Goal: Task Accomplishment & Management: Manage account settings

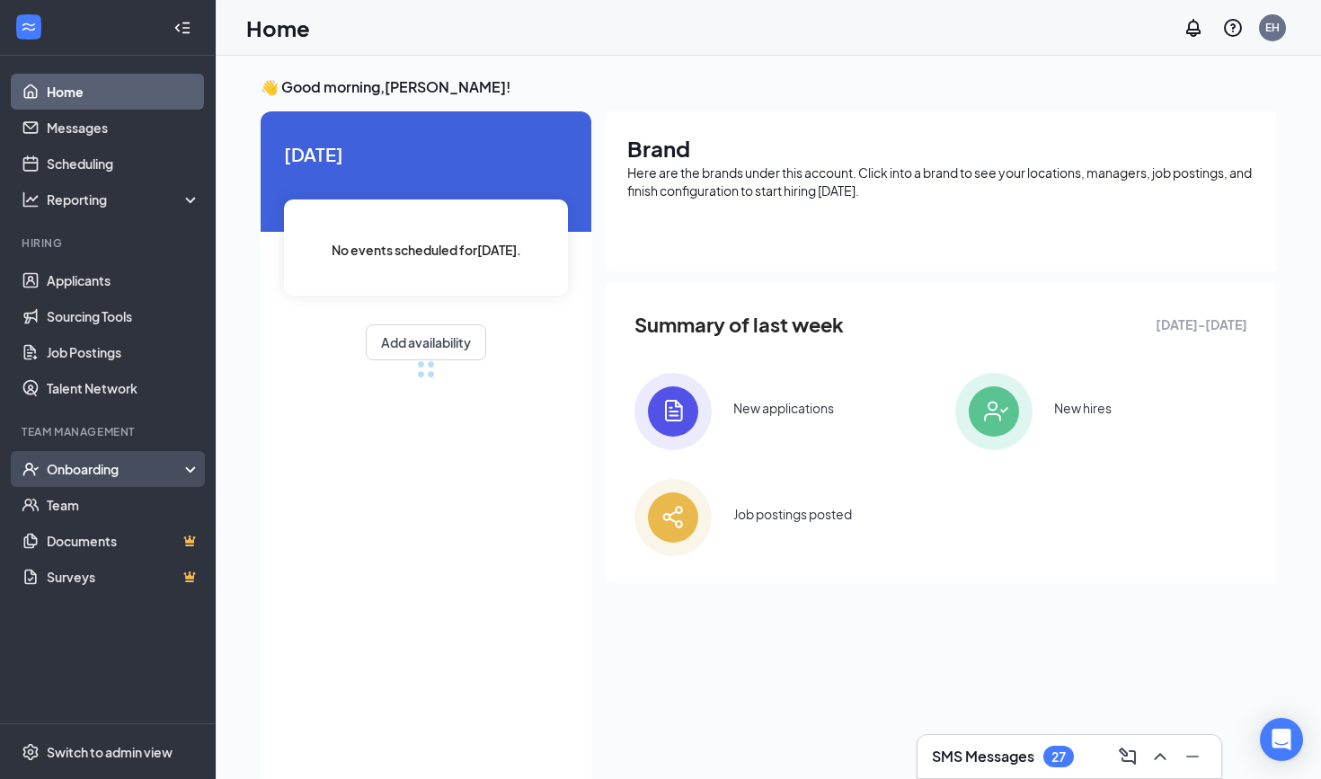
click at [164, 458] on div "Onboarding" at bounding box center [108, 469] width 216 height 36
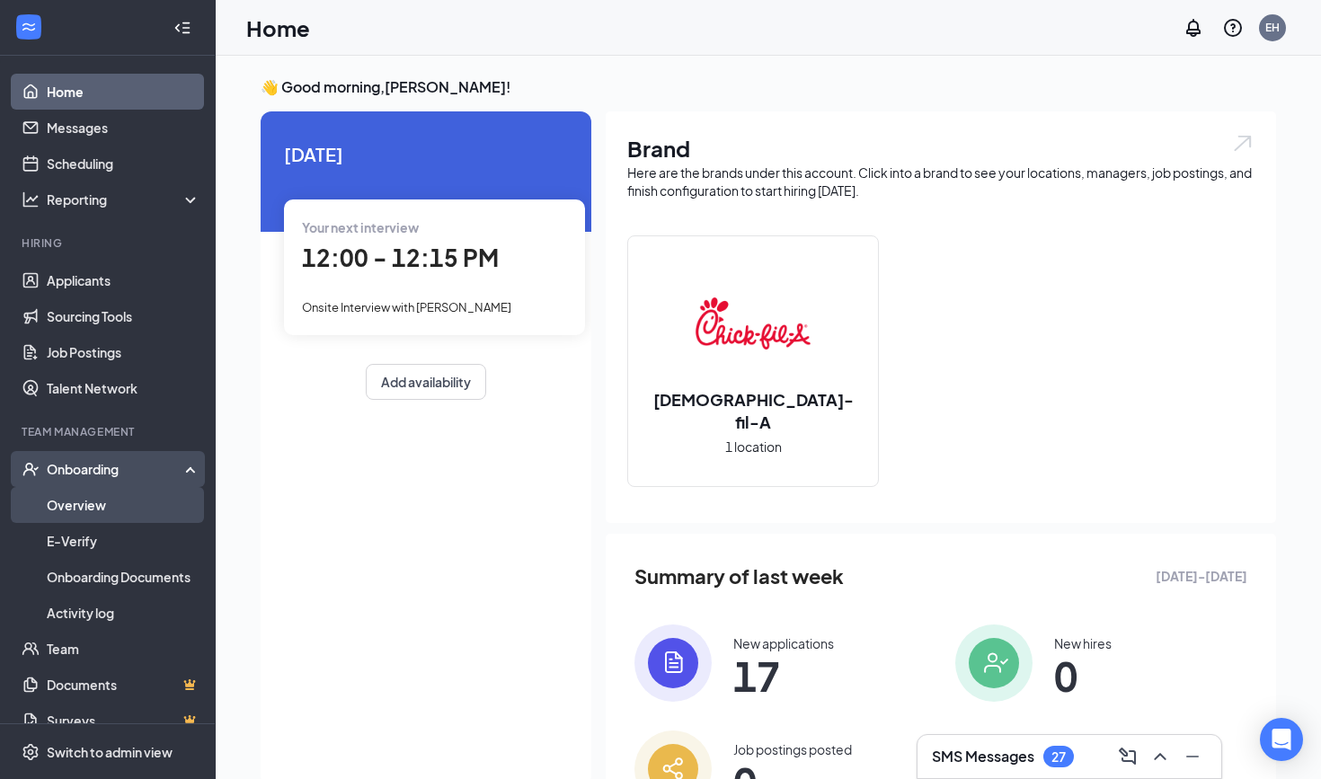
click at [113, 507] on link "Overview" at bounding box center [124, 505] width 154 height 36
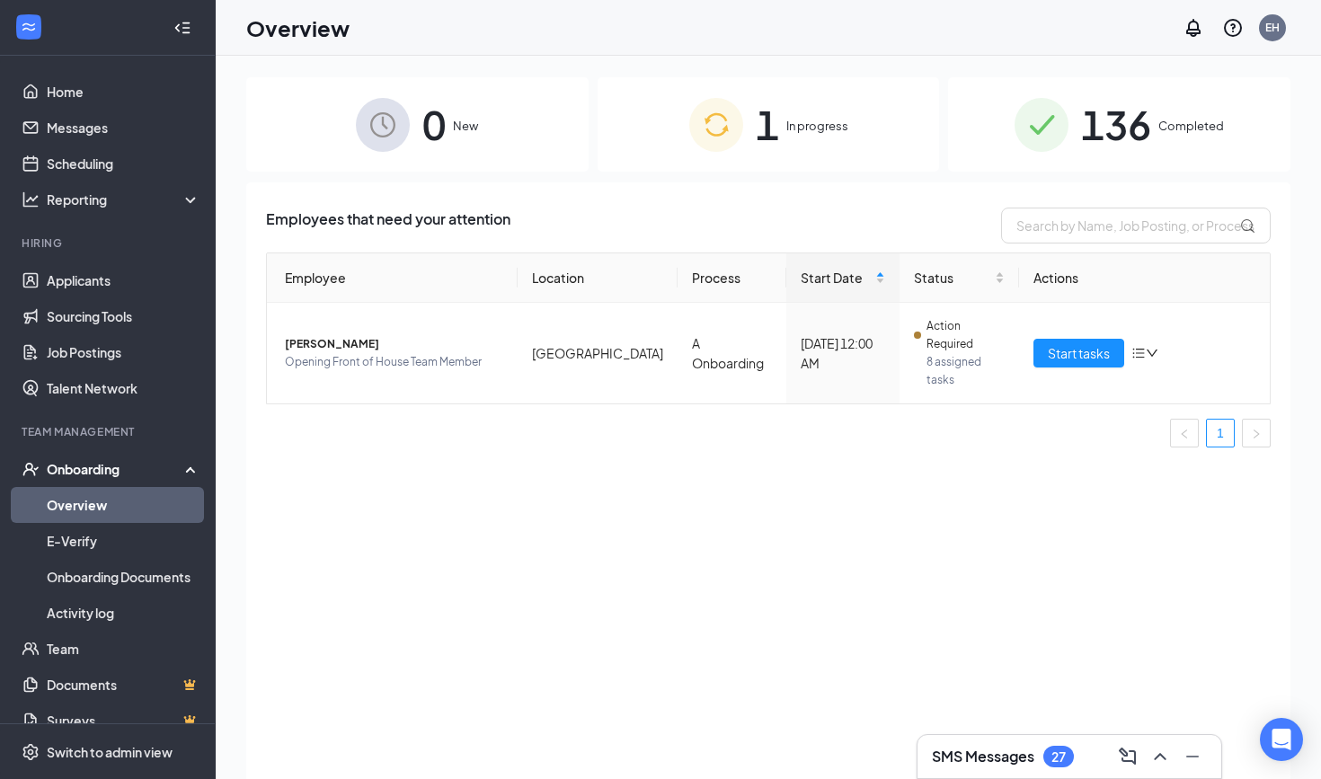
click at [651, 127] on div "1 In progress" at bounding box center [769, 124] width 342 height 94
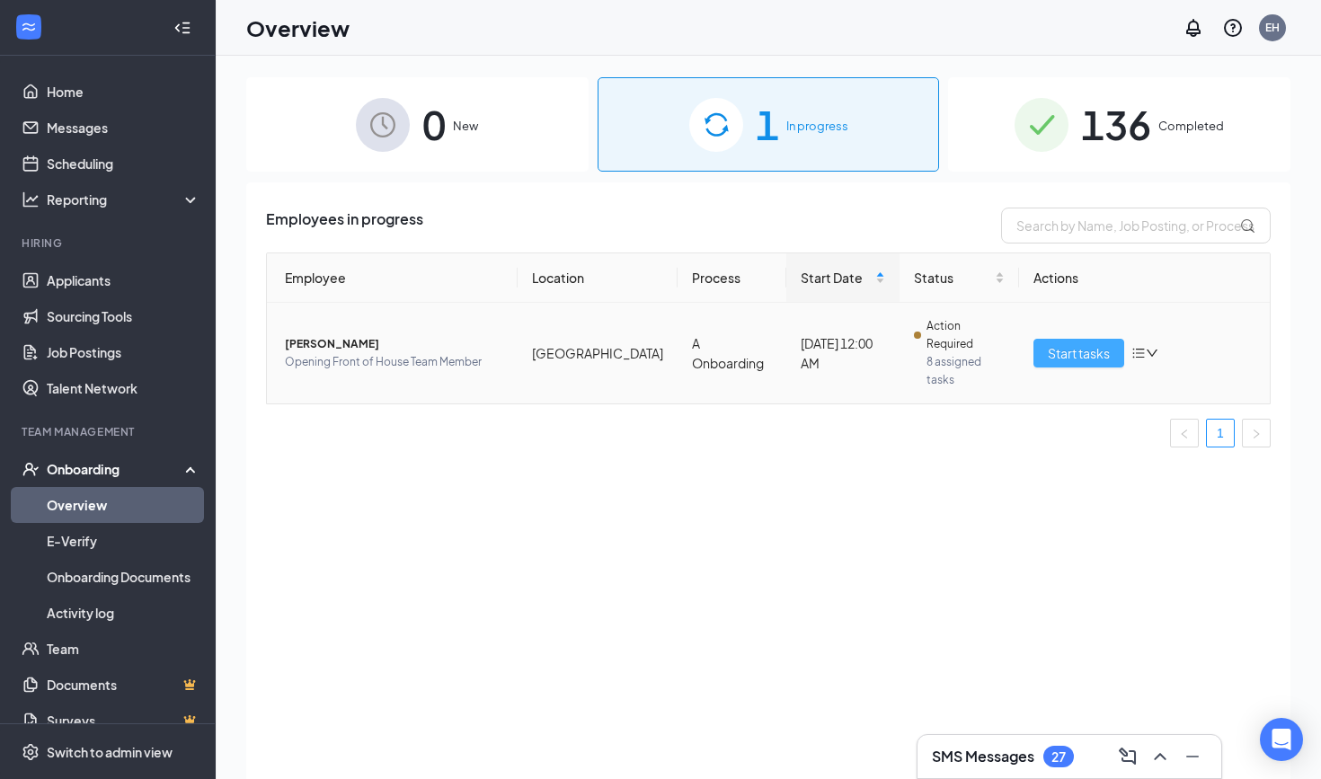
click at [1060, 343] on span "Start tasks" at bounding box center [1079, 353] width 62 height 20
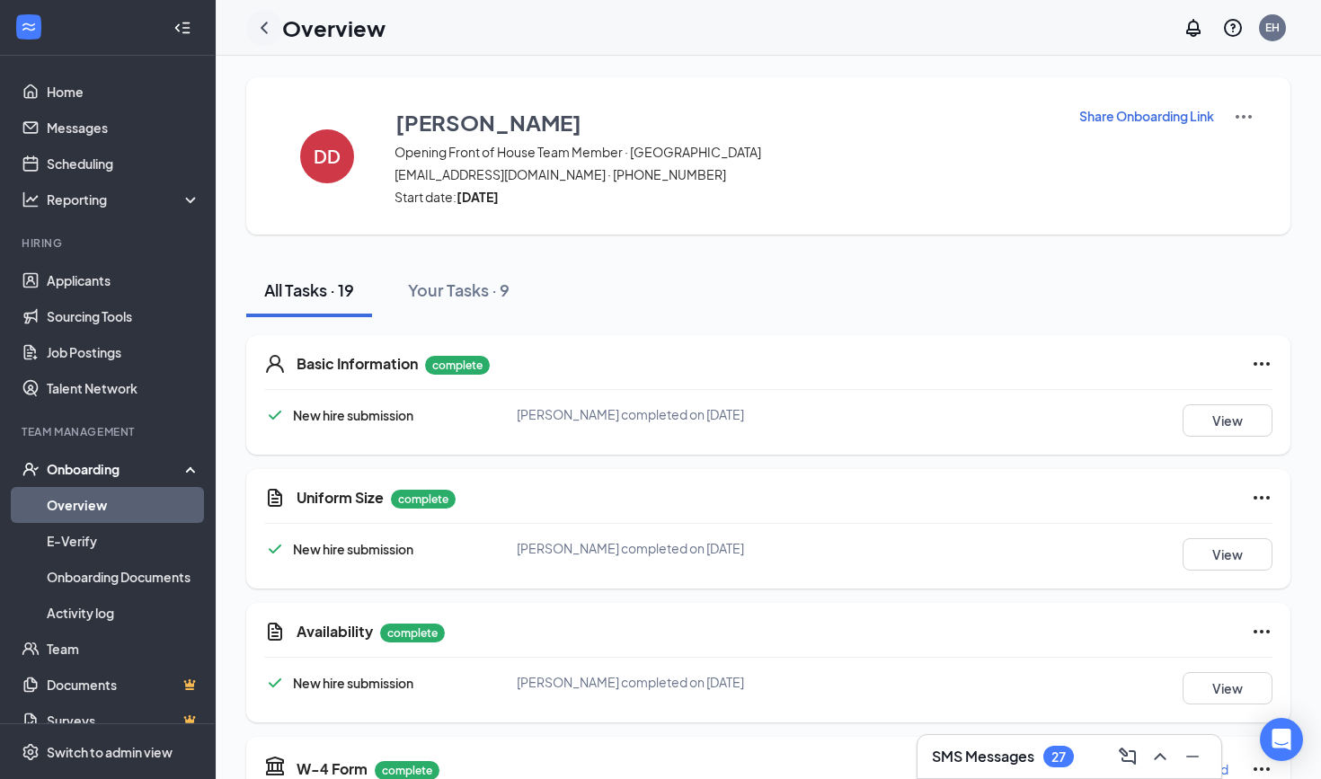
click at [268, 28] on icon "ChevronLeft" at bounding box center [264, 28] width 22 height 22
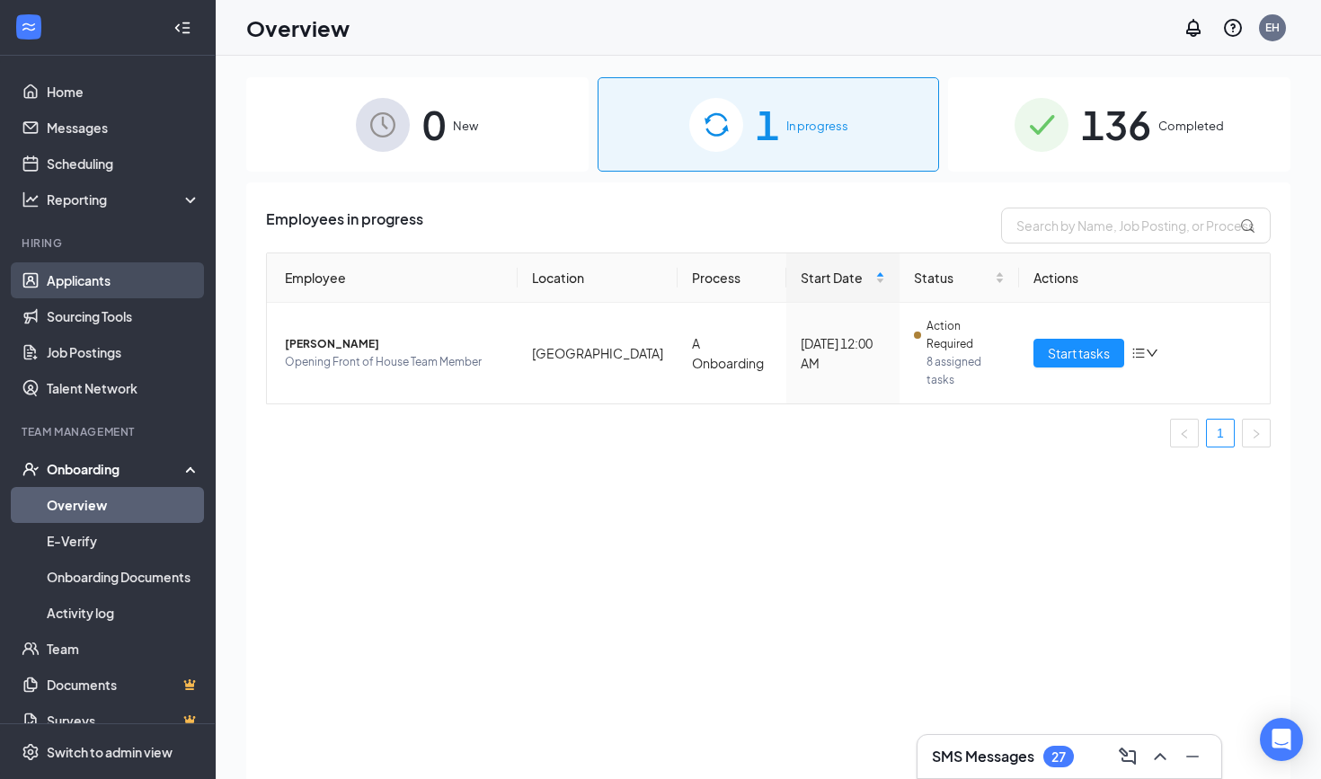
click at [137, 276] on link "Applicants" at bounding box center [124, 280] width 154 height 36
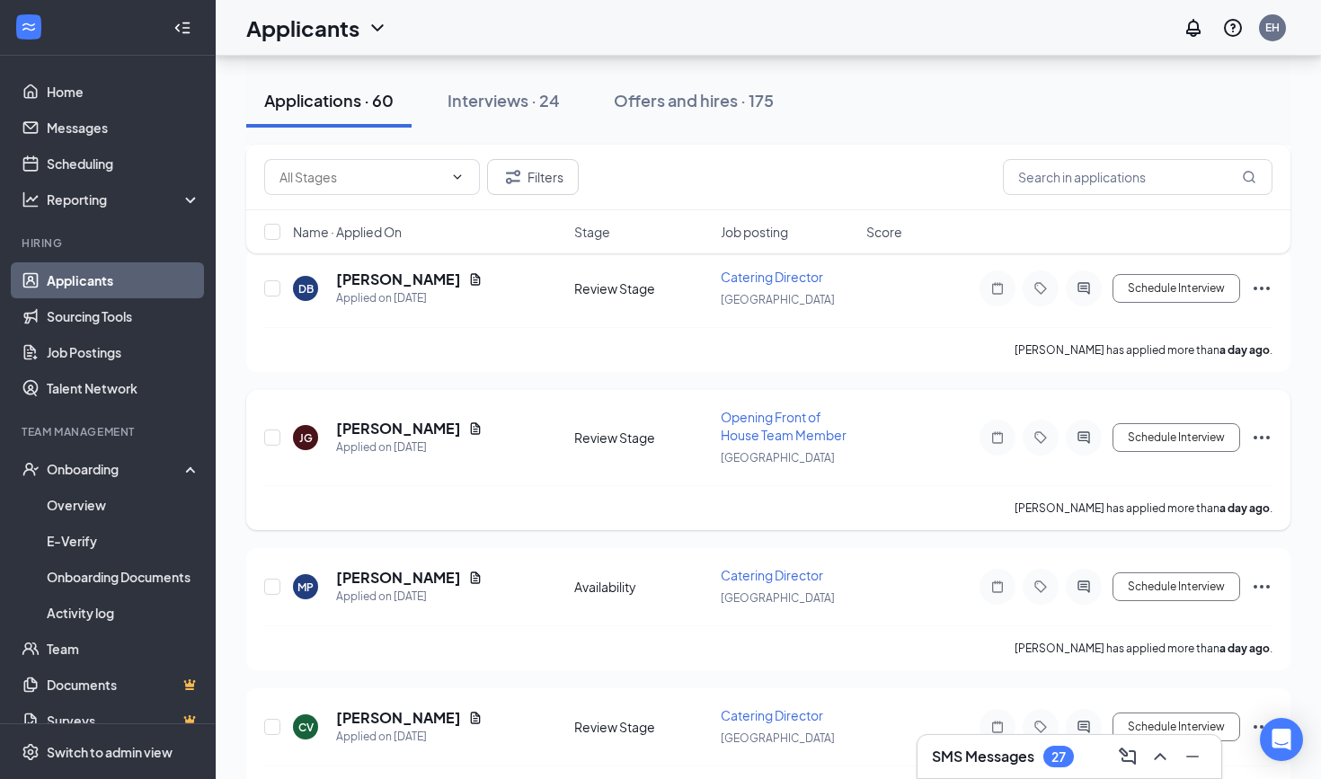
scroll to position [784, 0]
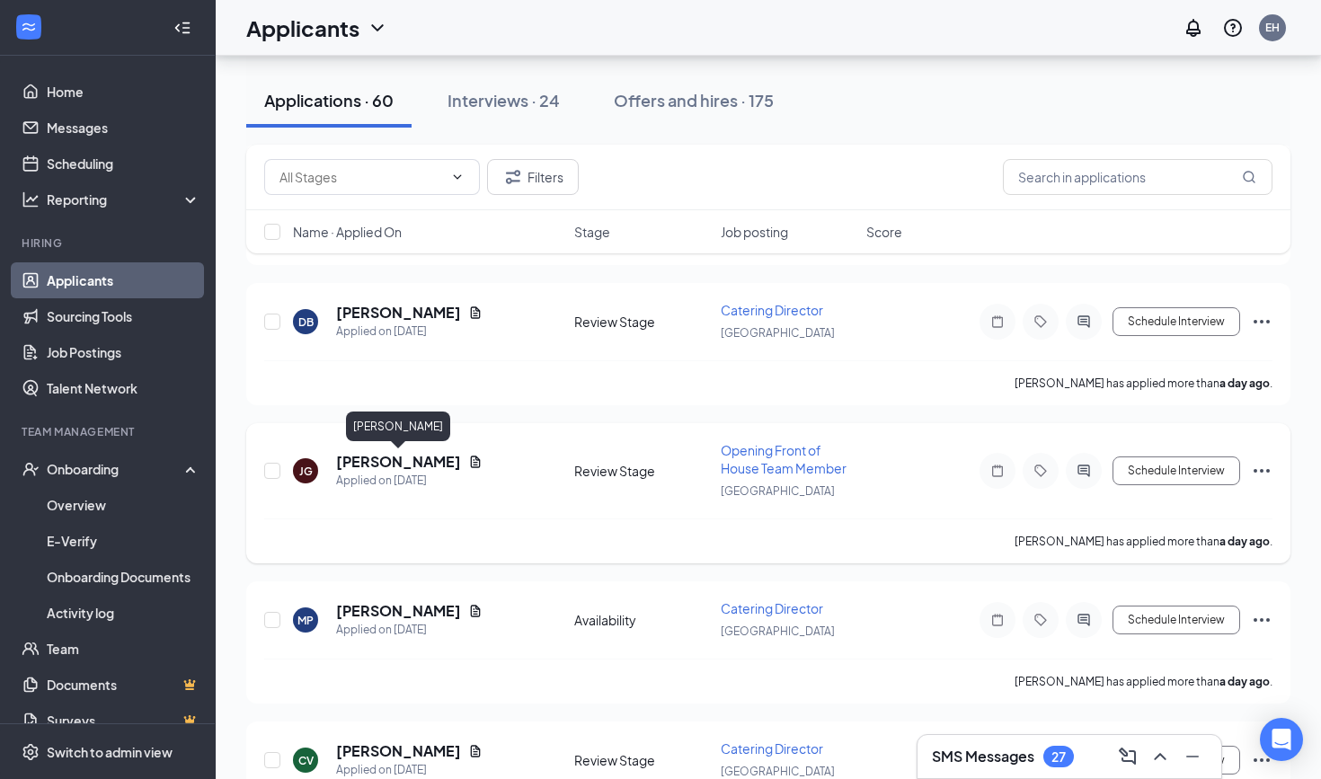
click at [431, 463] on h5 "[PERSON_NAME]" at bounding box center [398, 462] width 125 height 20
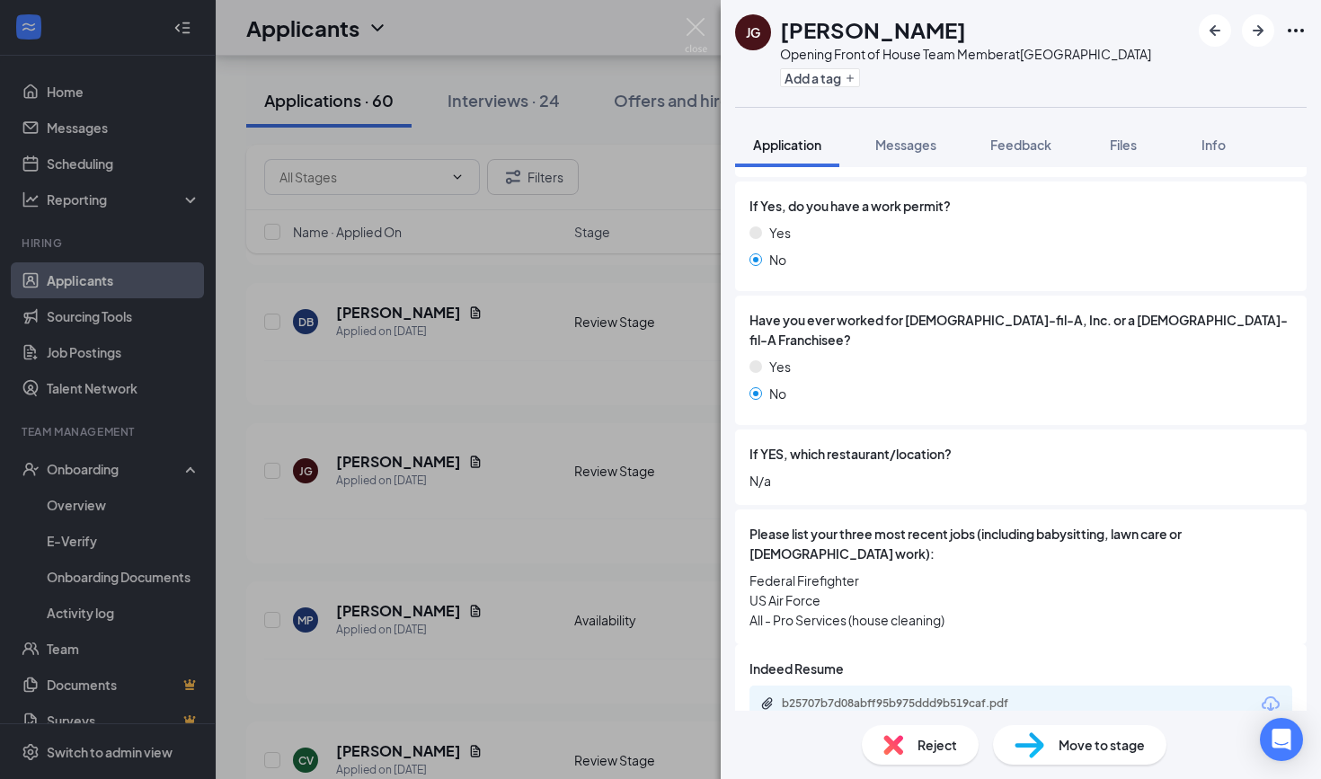
scroll to position [529, 0]
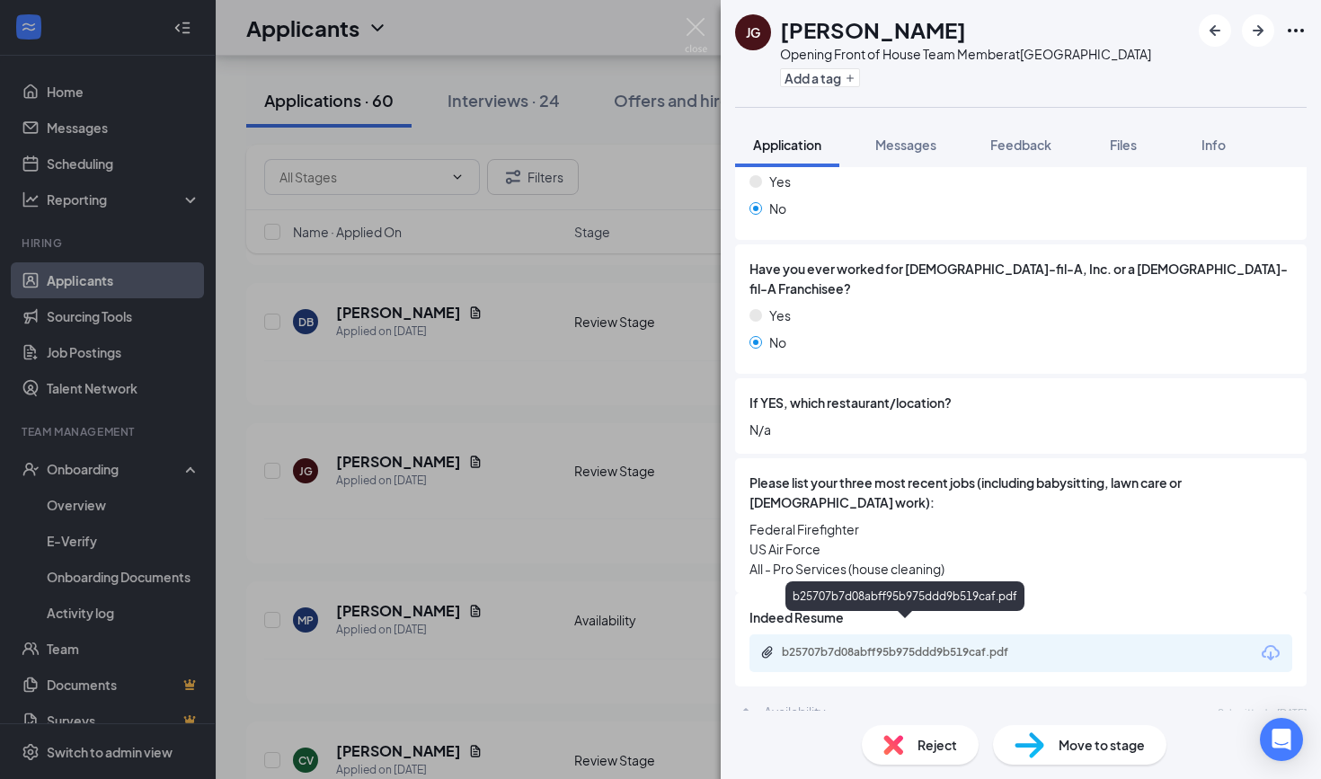
click at [854, 645] on div "b25707b7d08abff95b975ddd9b519caf.pdf" at bounding box center [908, 652] width 252 height 14
click at [701, 22] on img at bounding box center [696, 35] width 22 height 35
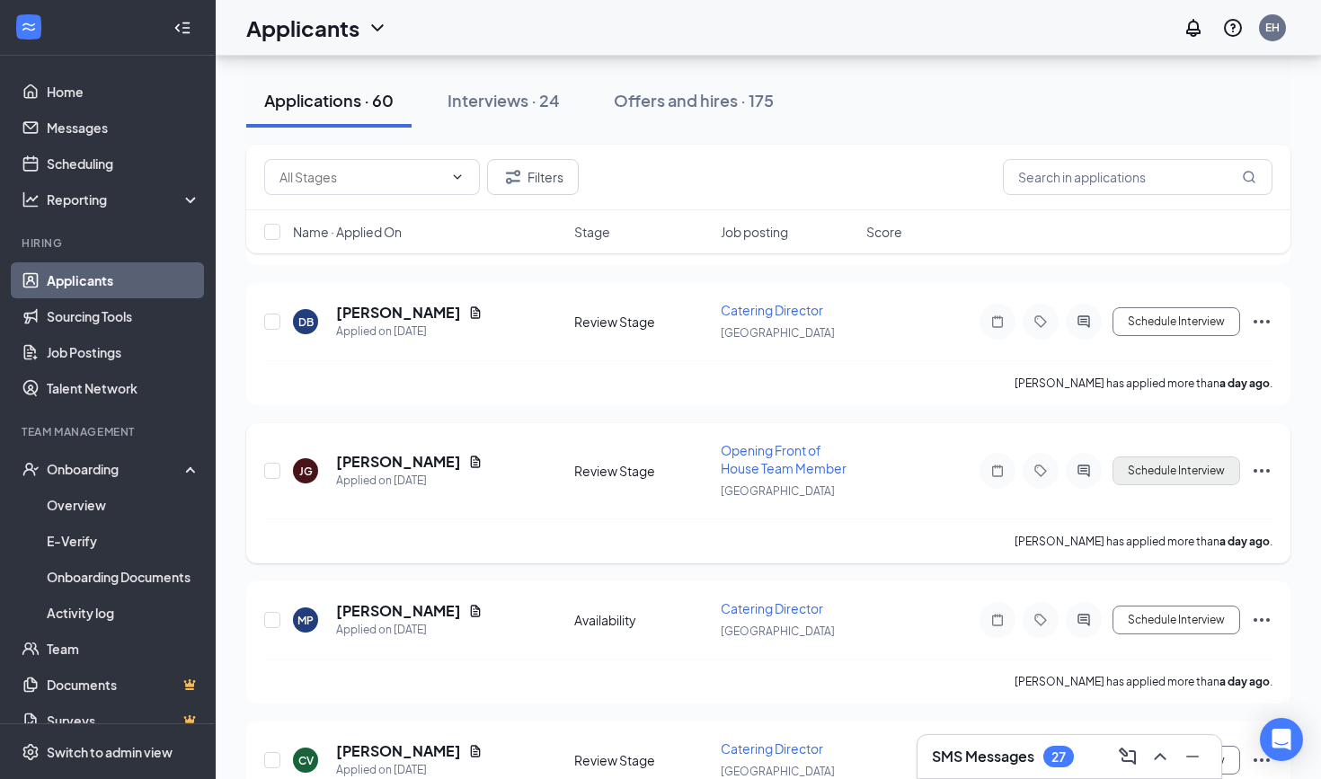
click at [1175, 474] on button "Schedule Interview" at bounding box center [1176, 470] width 128 height 29
type input "Onsite Interview (next stage)"
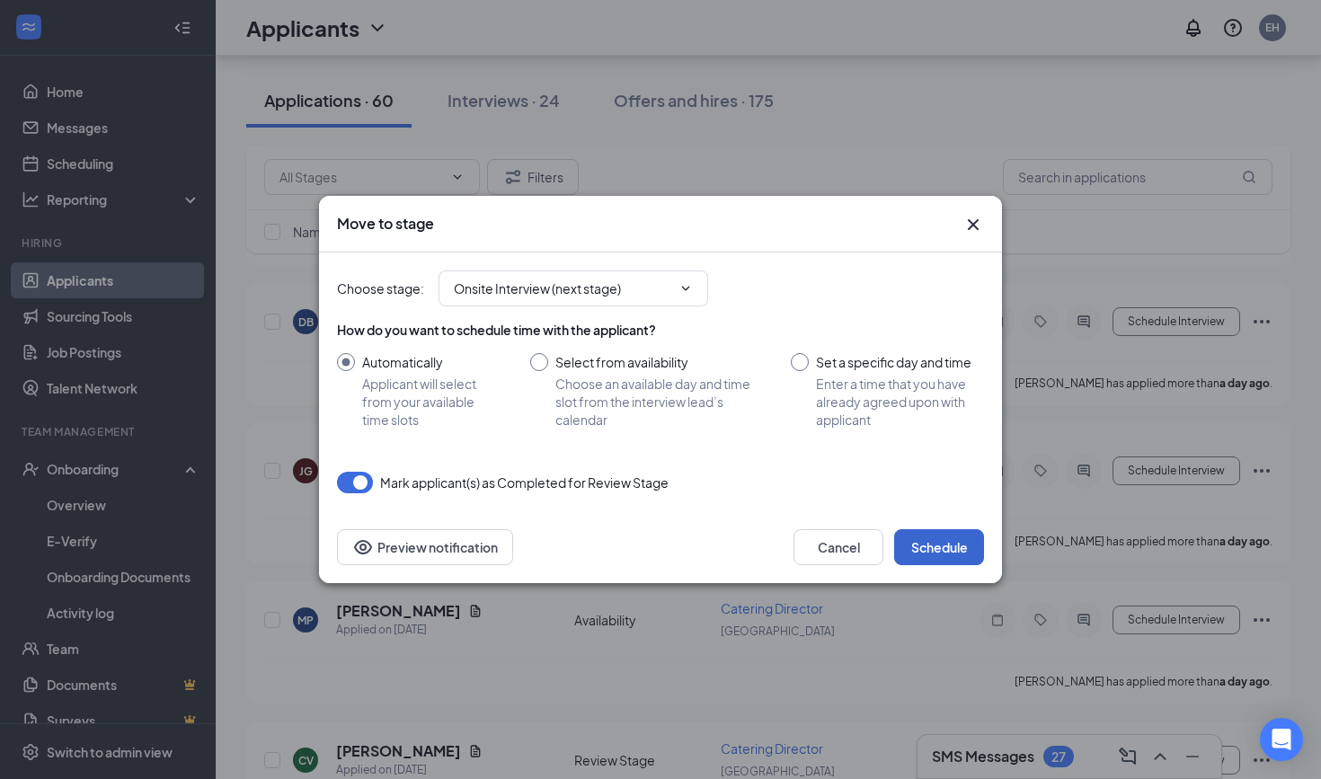
click at [935, 539] on button "Schedule" at bounding box center [939, 547] width 90 height 36
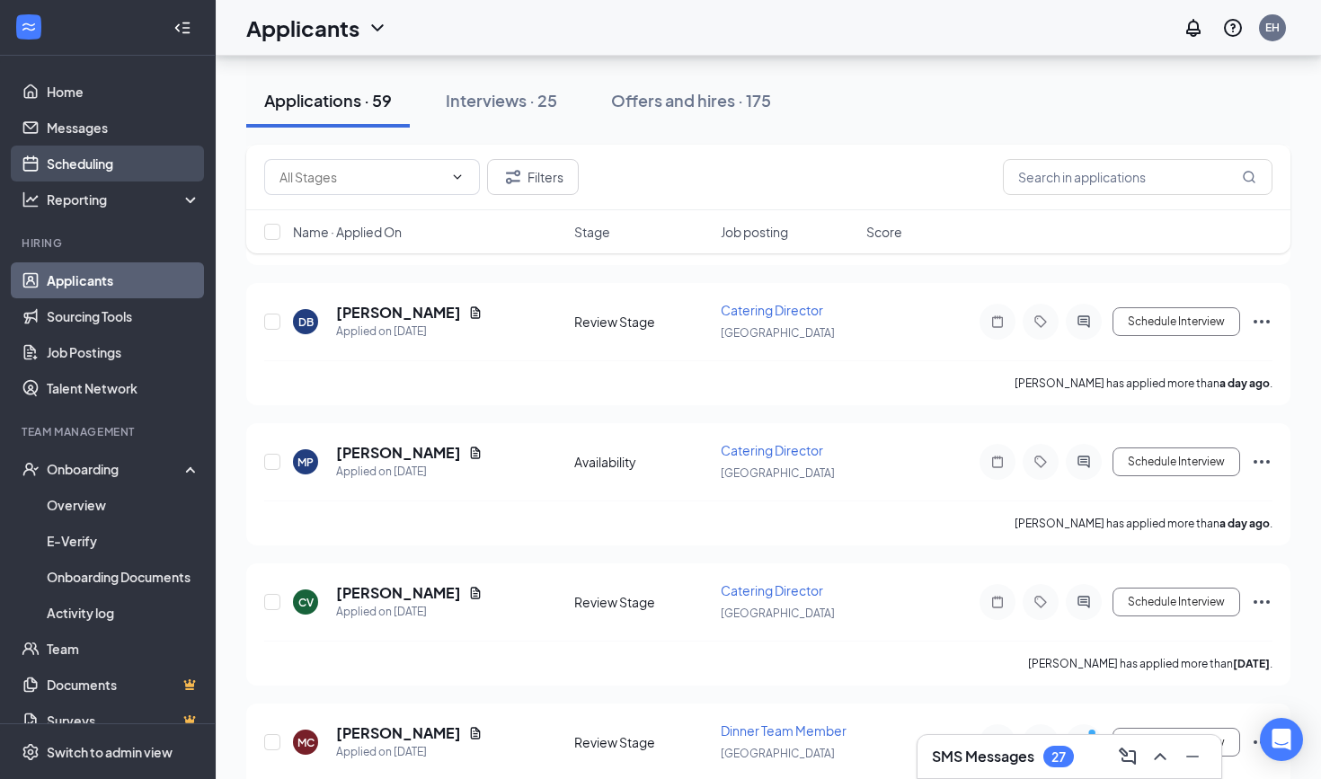
click at [95, 160] on link "Scheduling" at bounding box center [124, 164] width 154 height 36
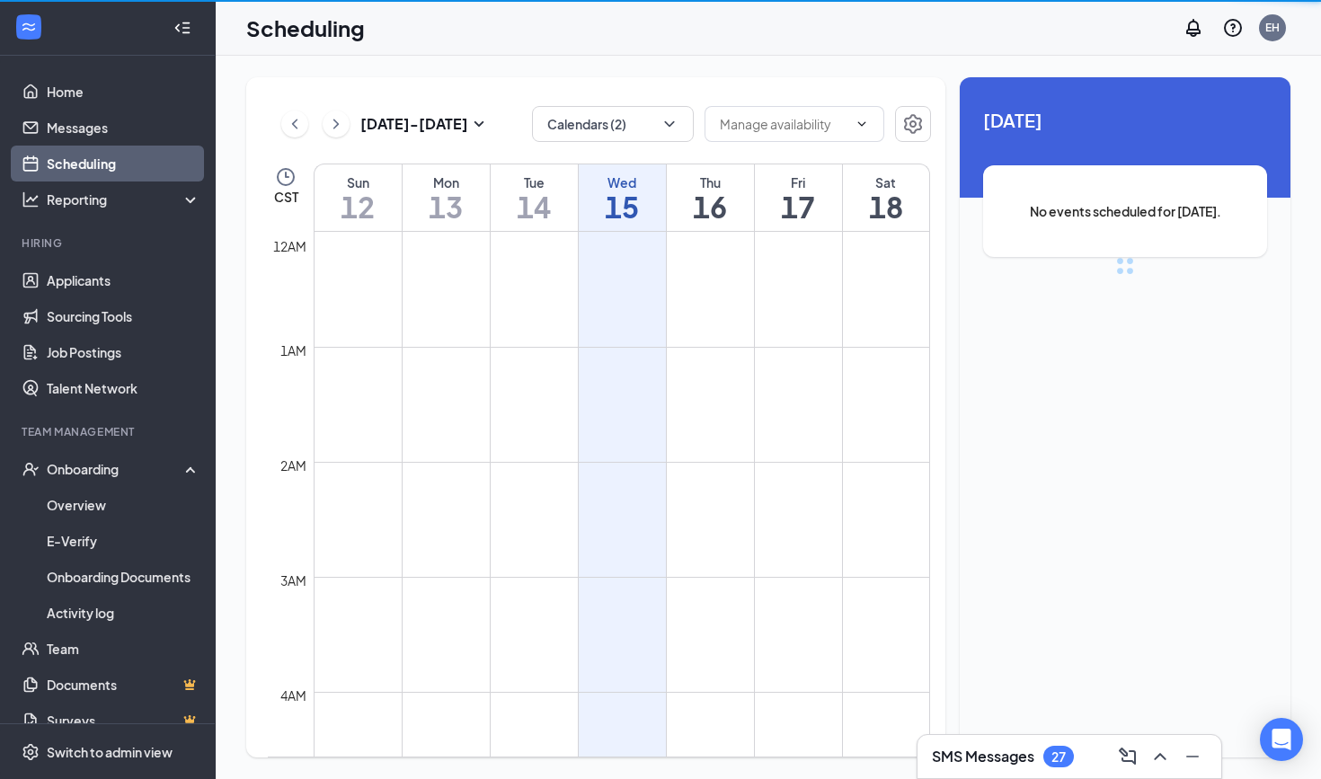
scroll to position [883, 0]
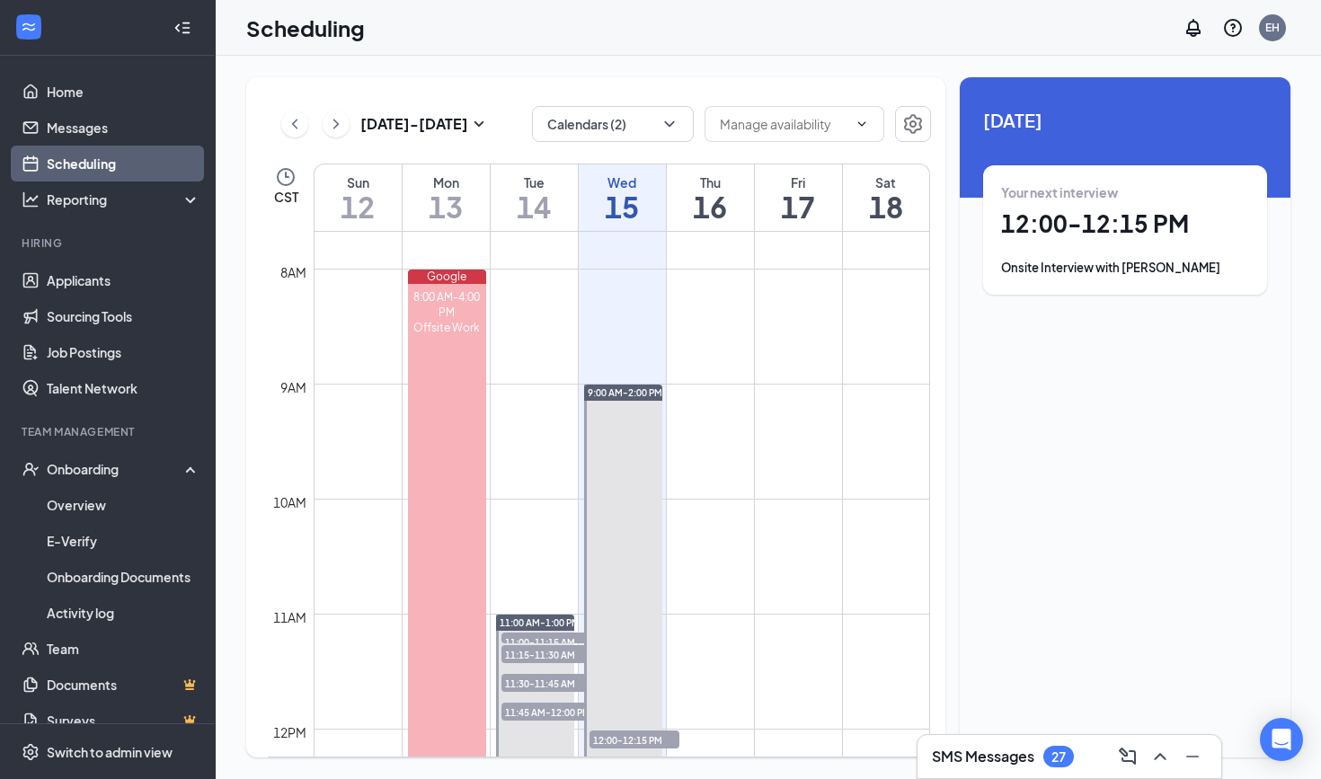
click at [336, 114] on icon "ChevronRight" at bounding box center [336, 124] width 18 height 22
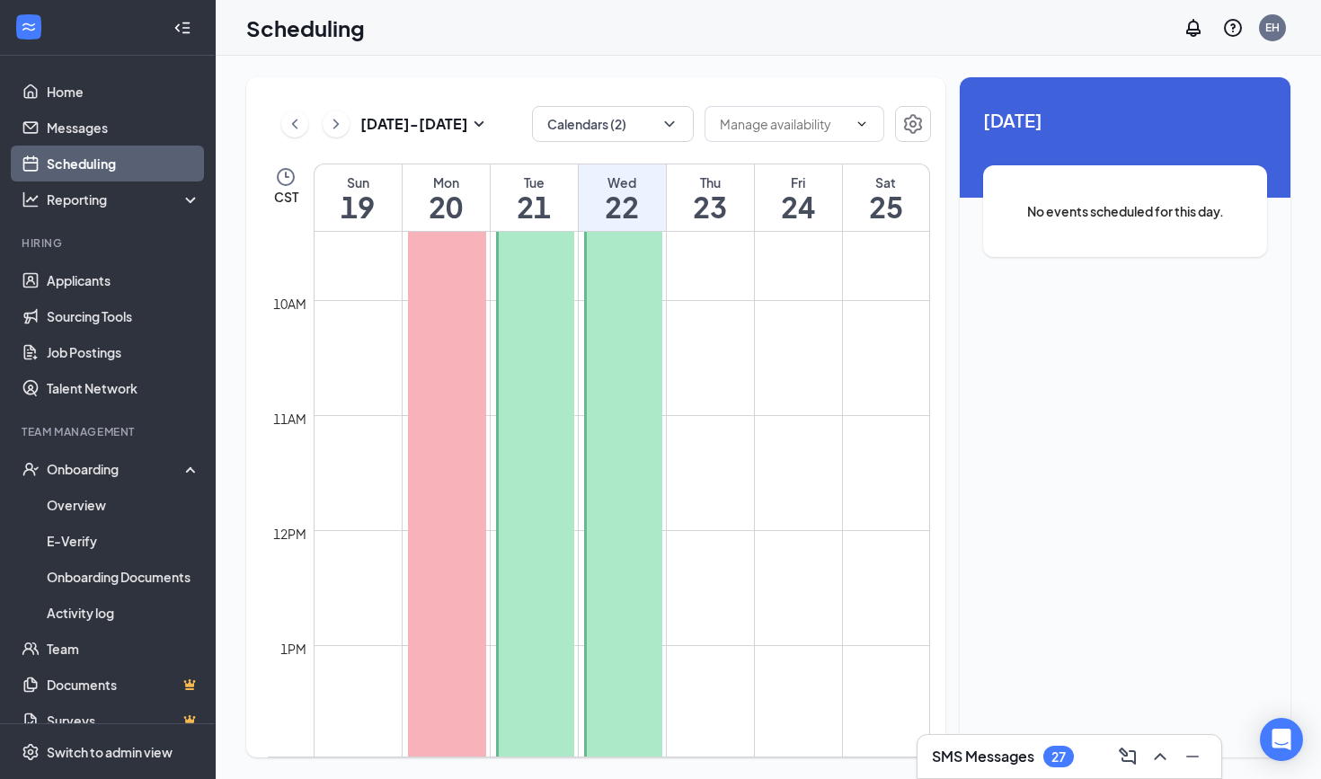
scroll to position [1089, 0]
click at [633, 338] on div at bounding box center [623, 581] width 79 height 804
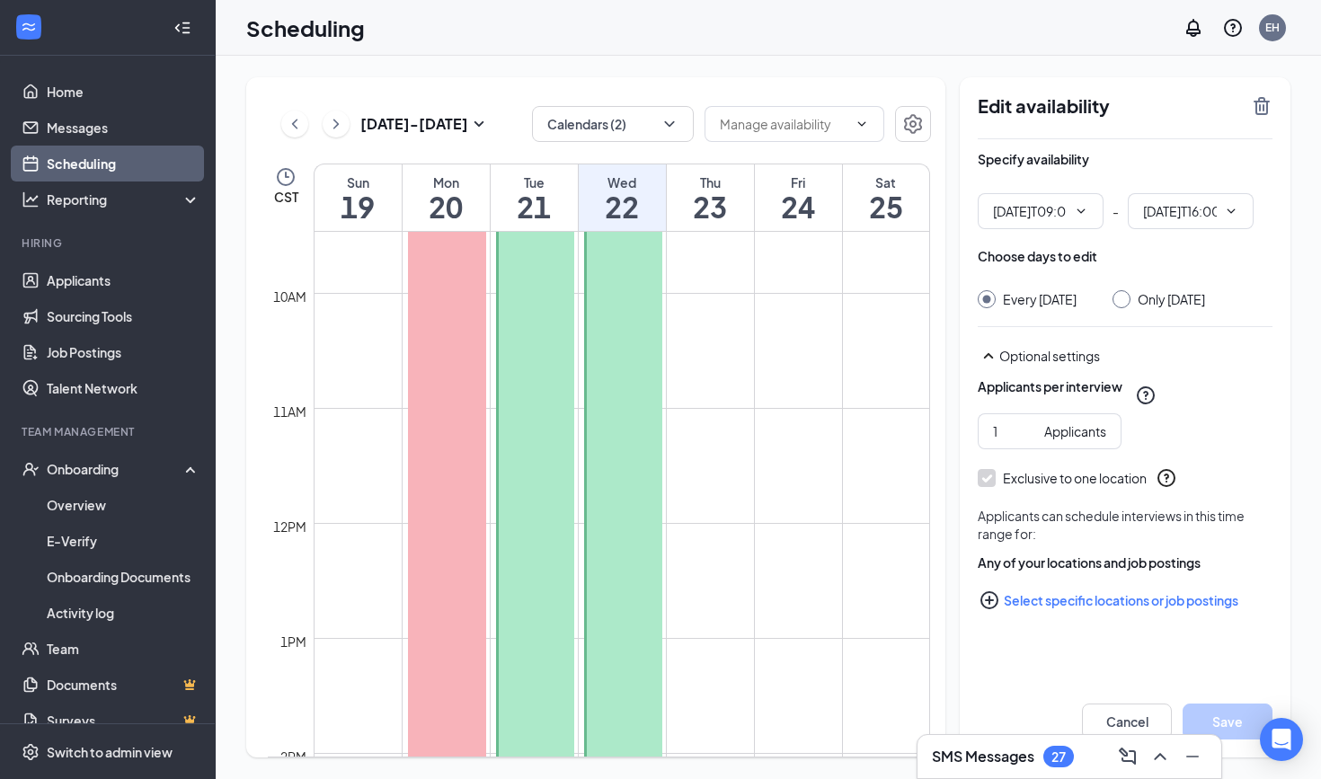
type input "09:00 AM"
type input "04:00 PM"
click at [1263, 103] on icon "TrashOutline" at bounding box center [1262, 106] width 22 height 22
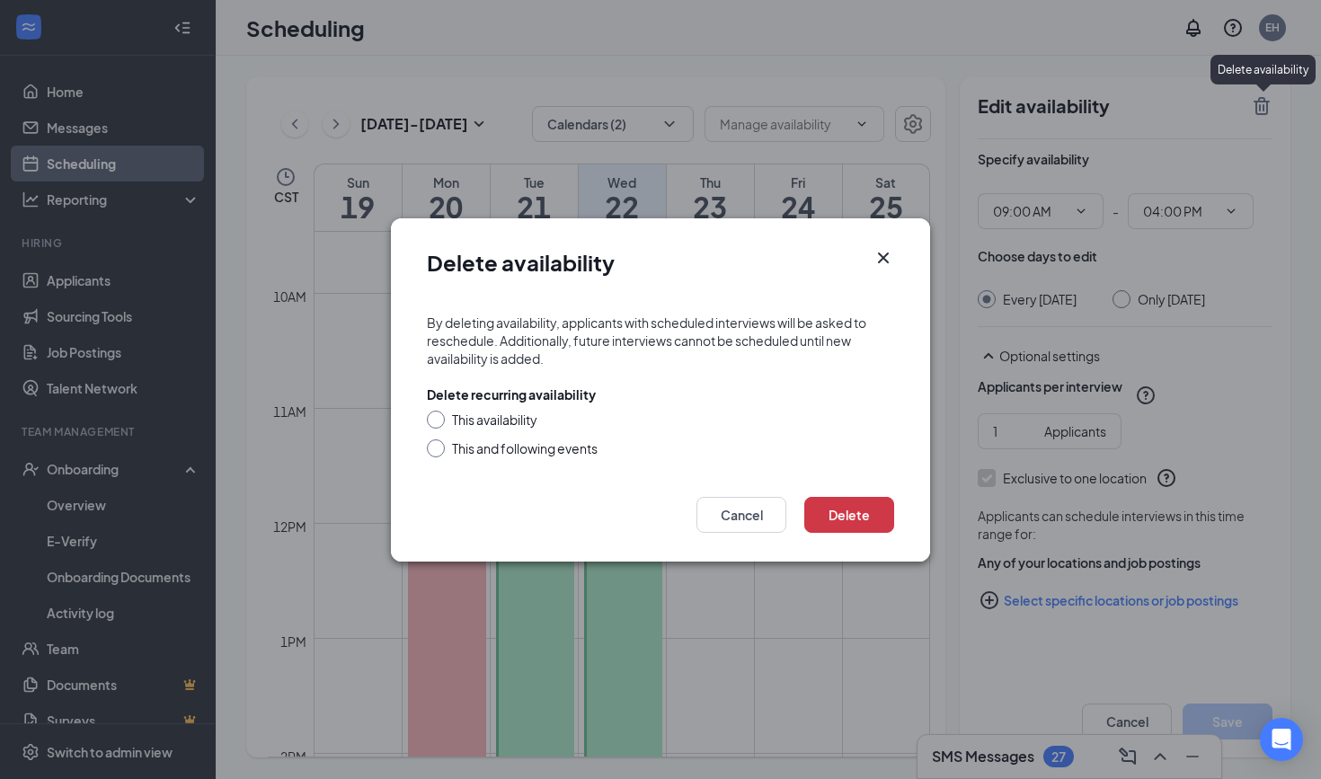
click at [439, 449] on div at bounding box center [436, 448] width 18 height 18
click at [437, 441] on input "This and following events" at bounding box center [433, 445] width 13 height 13
radio input "true"
click at [851, 508] on button "Delete" at bounding box center [849, 515] width 90 height 36
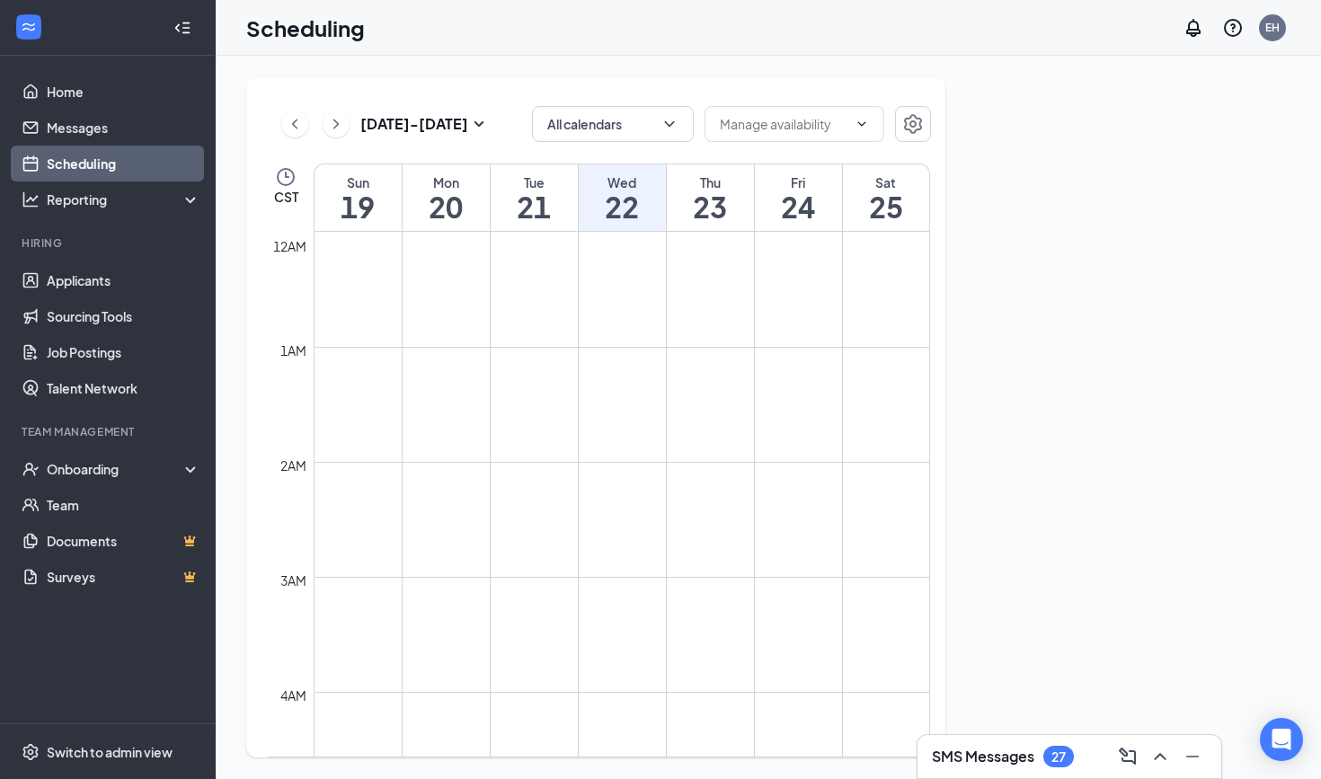
scroll to position [883, 0]
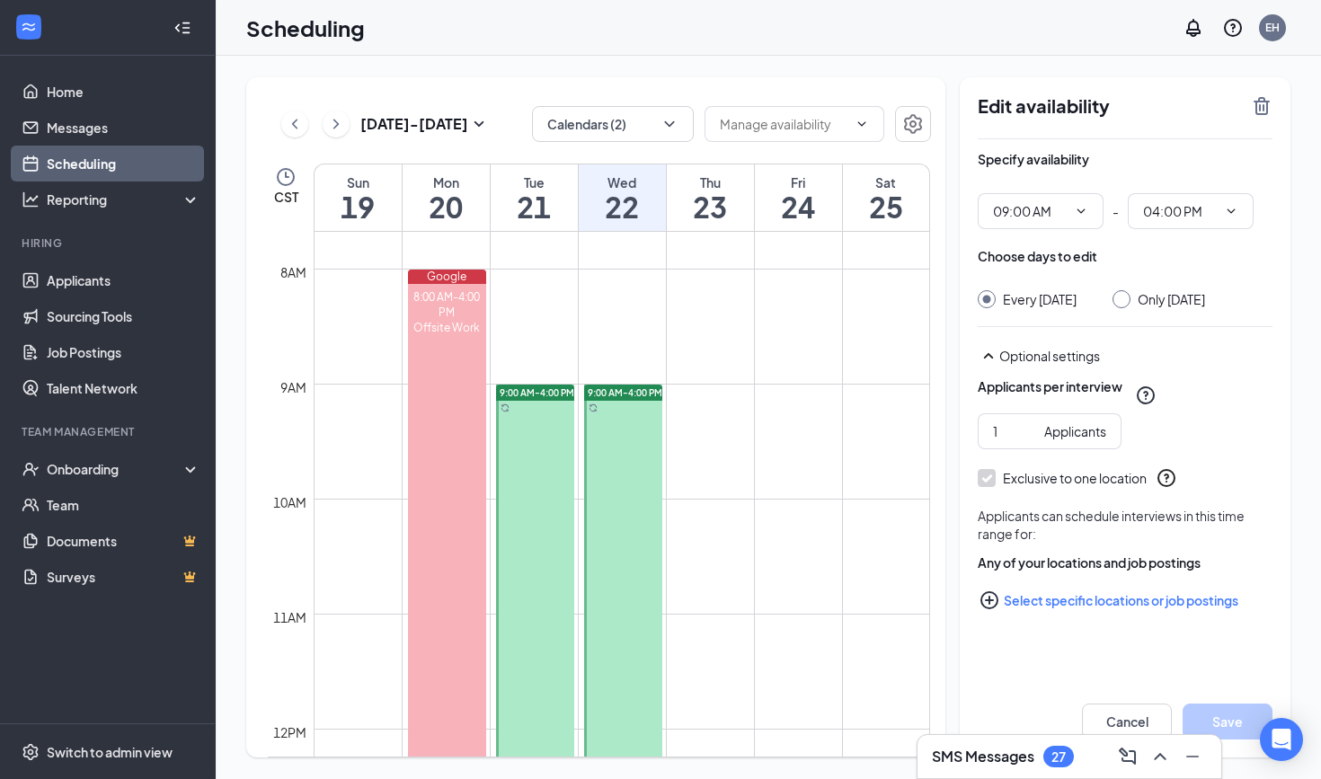
click at [624, 436] on div at bounding box center [623, 787] width 79 height 804
click at [1269, 105] on icon "TrashOutline" at bounding box center [1262, 106] width 22 height 22
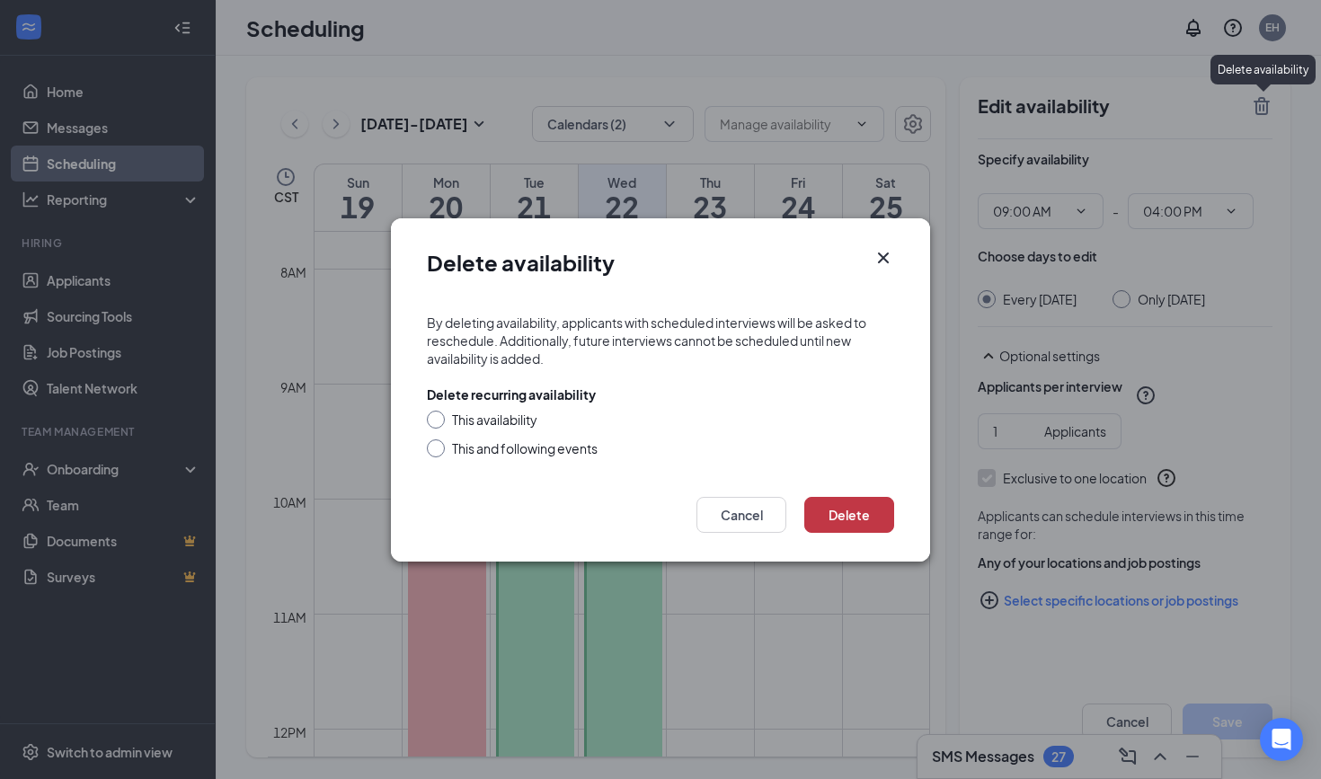
click at [854, 501] on button "Delete" at bounding box center [849, 515] width 90 height 36
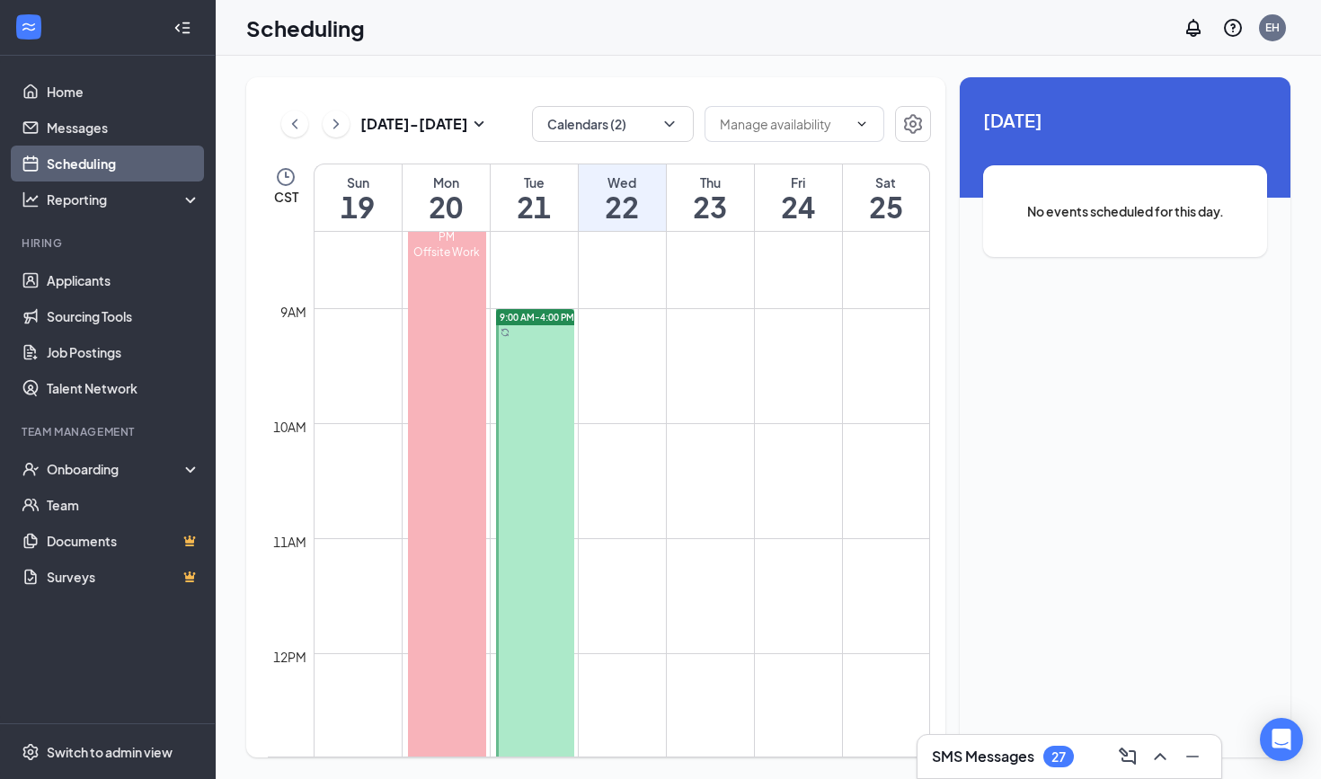
scroll to position [927, 0]
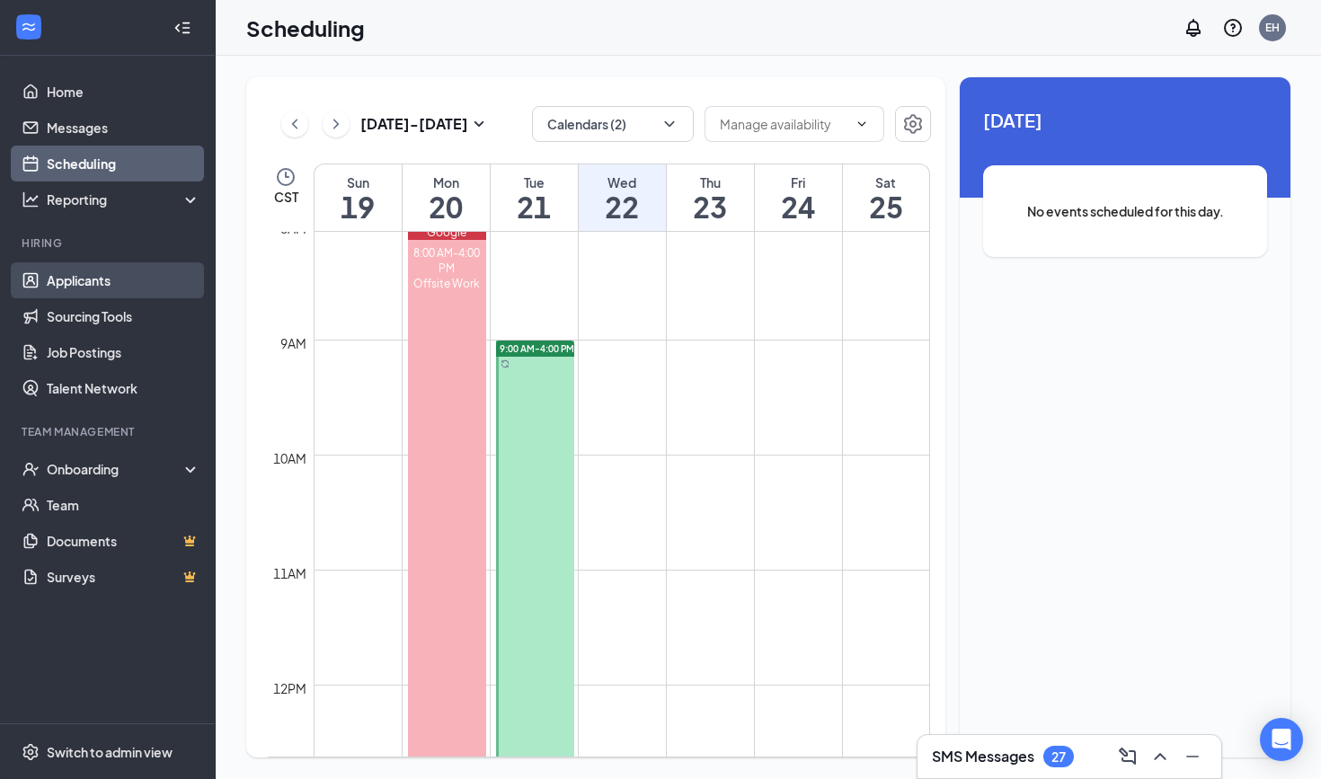
click at [110, 280] on link "Applicants" at bounding box center [124, 280] width 154 height 36
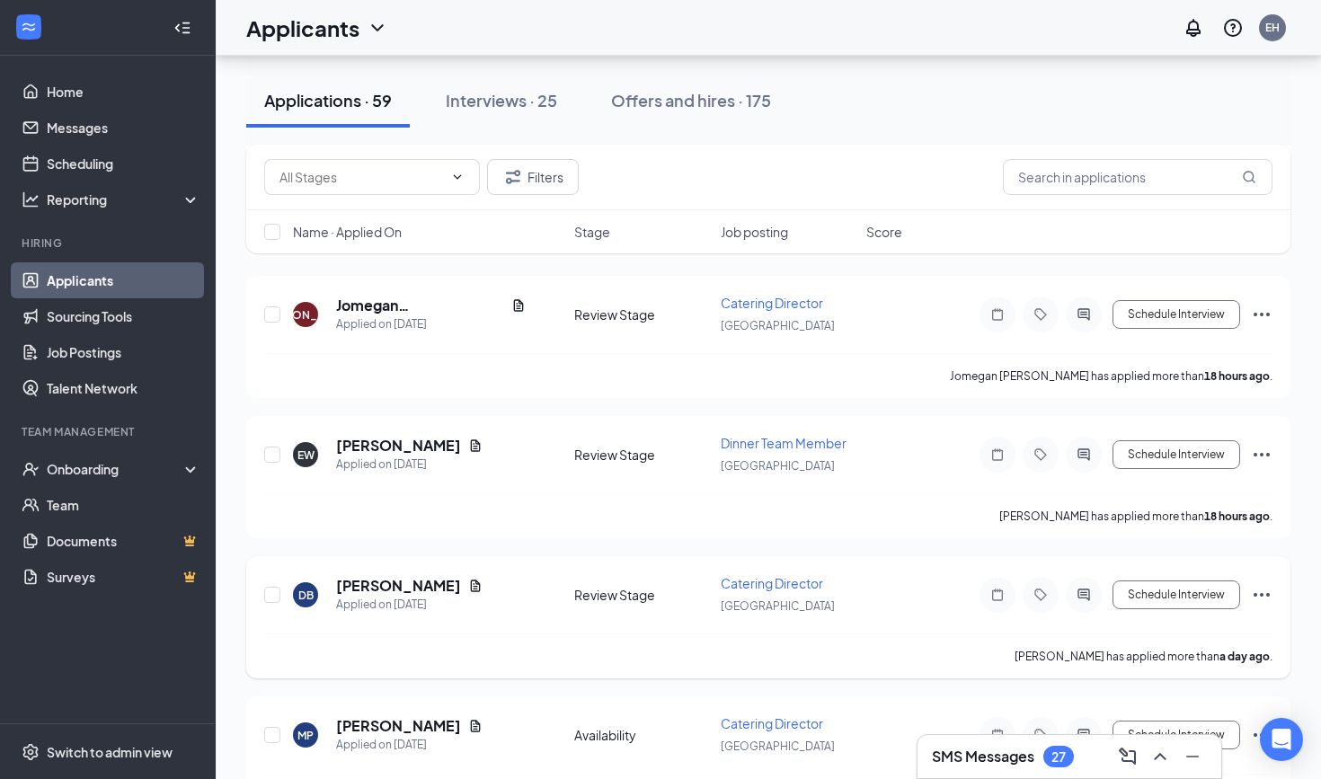
scroll to position [509, 0]
click at [377, 582] on h5 "Dorothy Bell" at bounding box center [398, 588] width 125 height 20
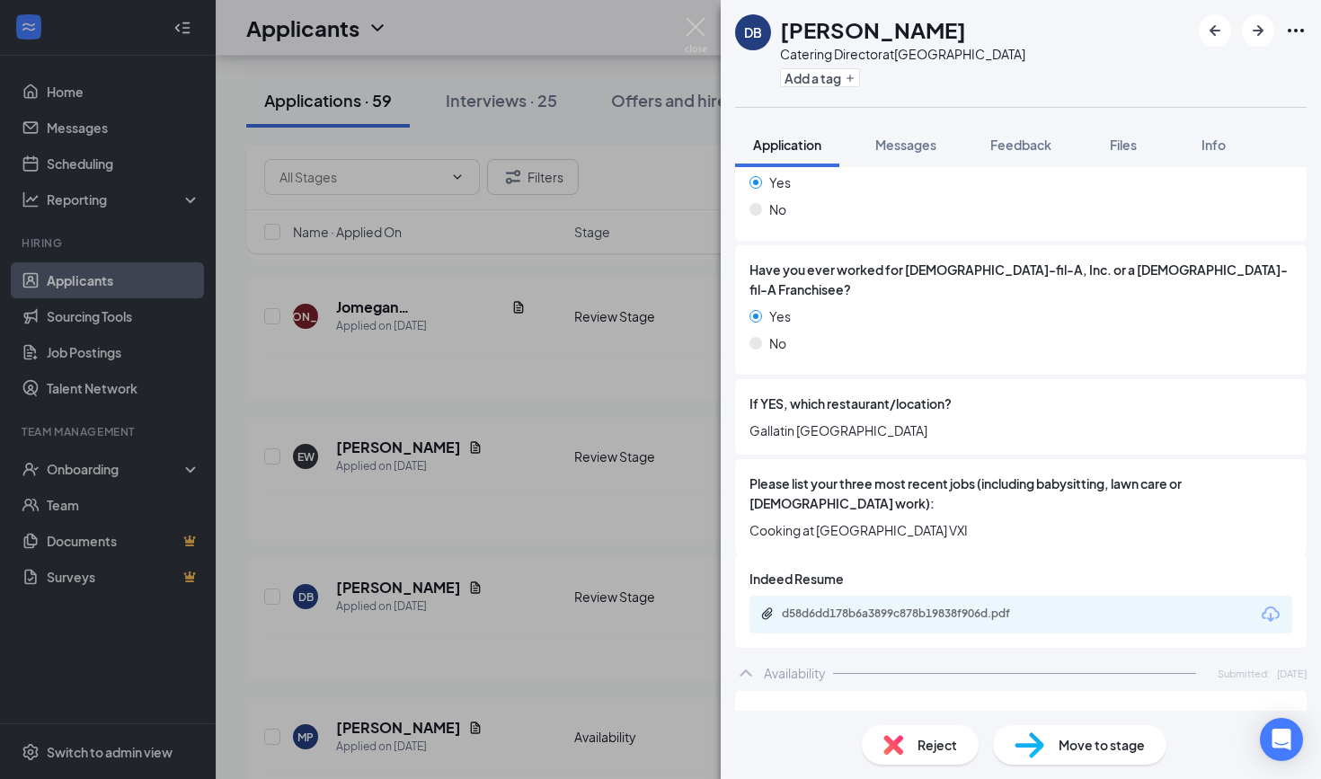
scroll to position [559, 0]
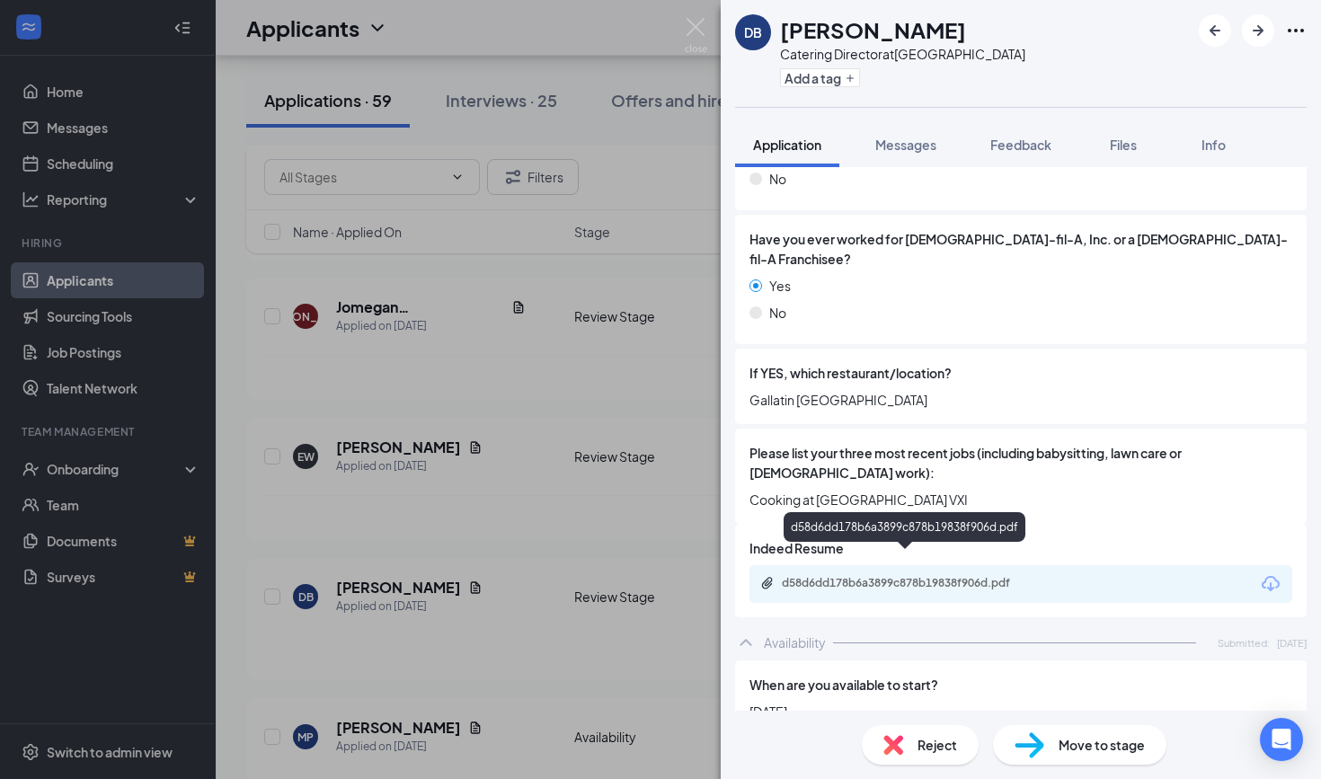
click at [900, 576] on div "d58d6dd178b6a3899c878b19838f906d.pdf" at bounding box center [908, 583] width 252 height 14
click at [692, 21] on img at bounding box center [696, 35] width 22 height 35
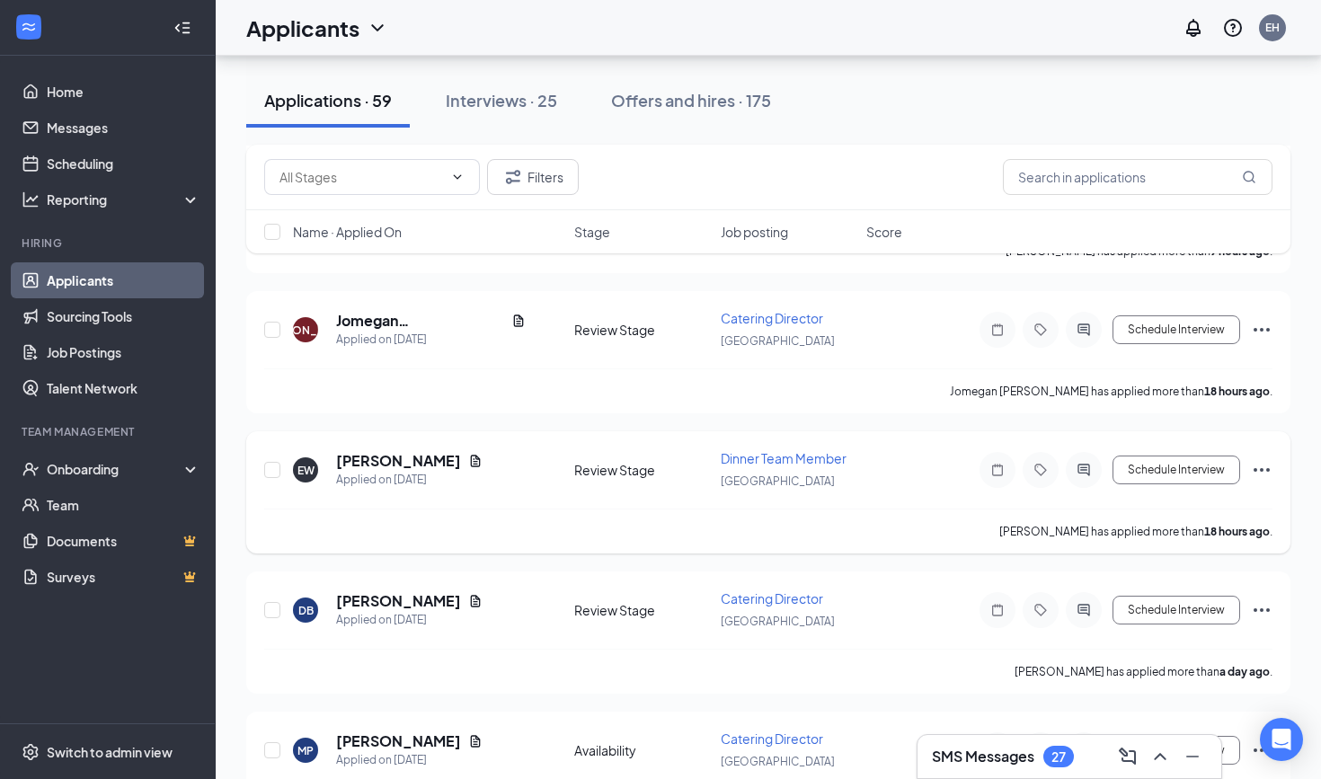
scroll to position [493, 0]
click at [427, 462] on h5 "[PERSON_NAME]" at bounding box center [398, 463] width 125 height 20
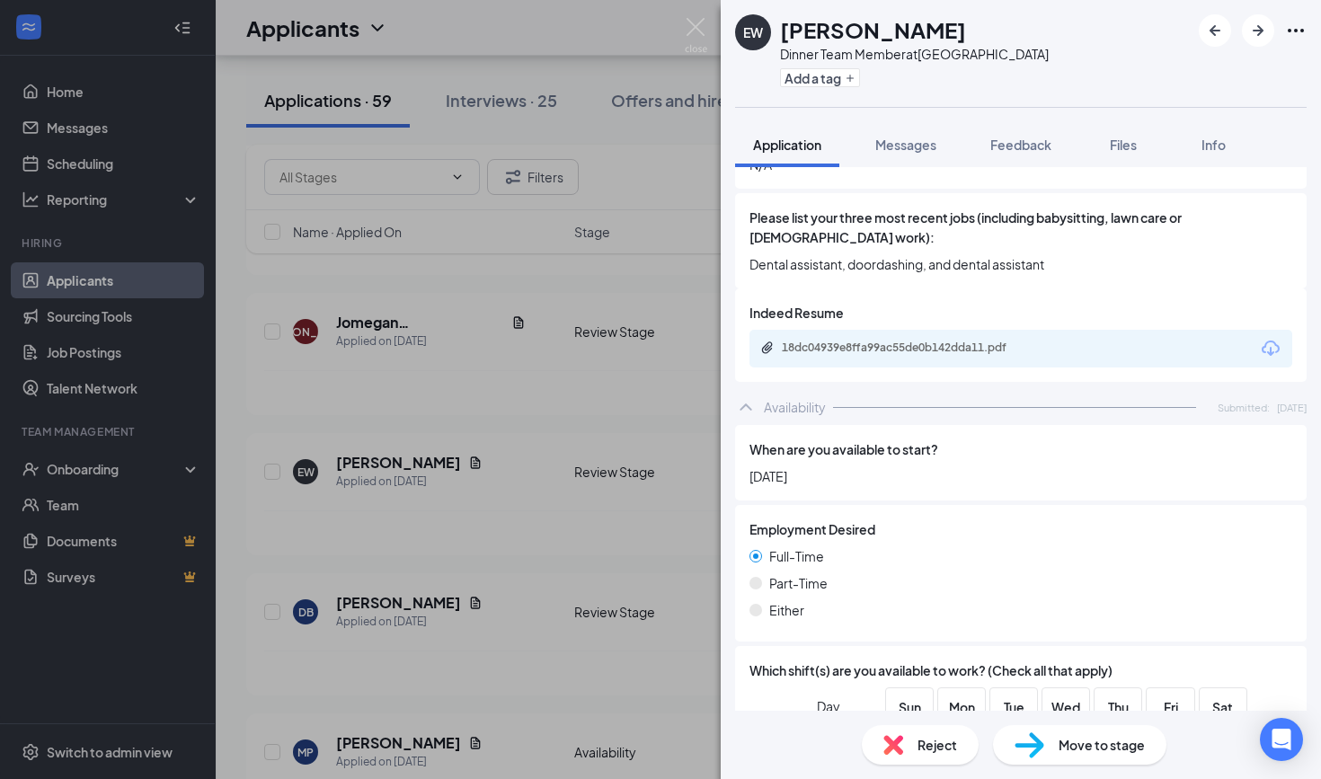
scroll to position [847, 0]
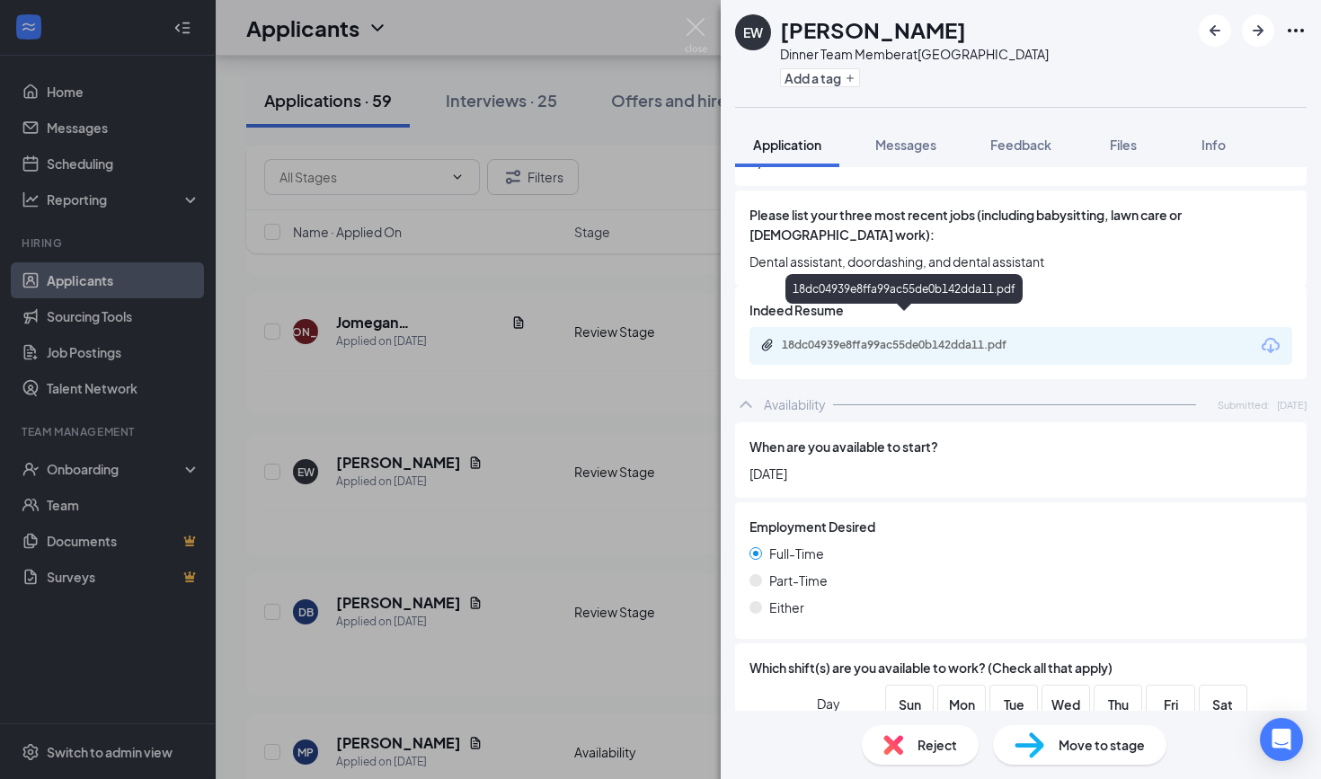
click at [895, 338] on div "18dc04939e8ffa99ac55de0b142dda11.pdf" at bounding box center [908, 345] width 252 height 14
click at [695, 25] on img at bounding box center [696, 35] width 22 height 35
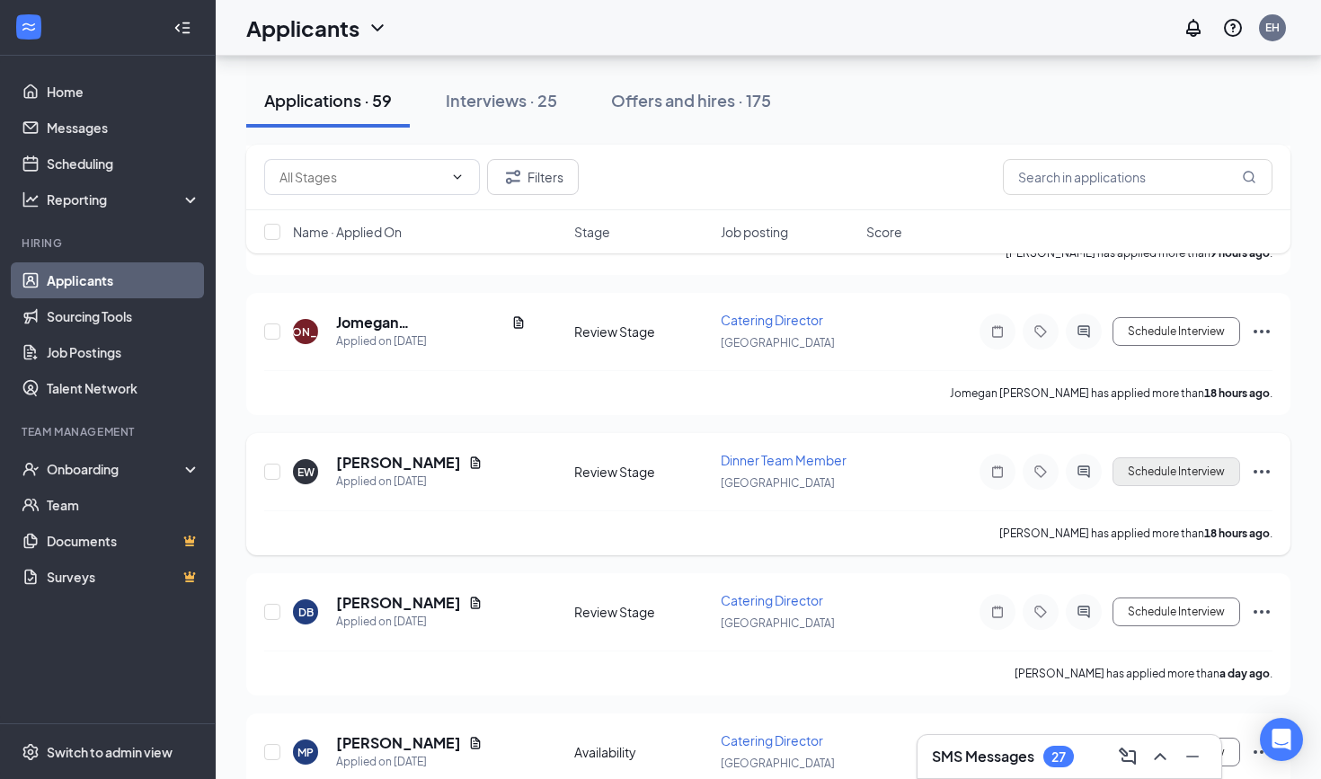
click at [1156, 475] on button "Schedule Interview" at bounding box center [1176, 471] width 128 height 29
type input "Onsite Interview (next stage)"
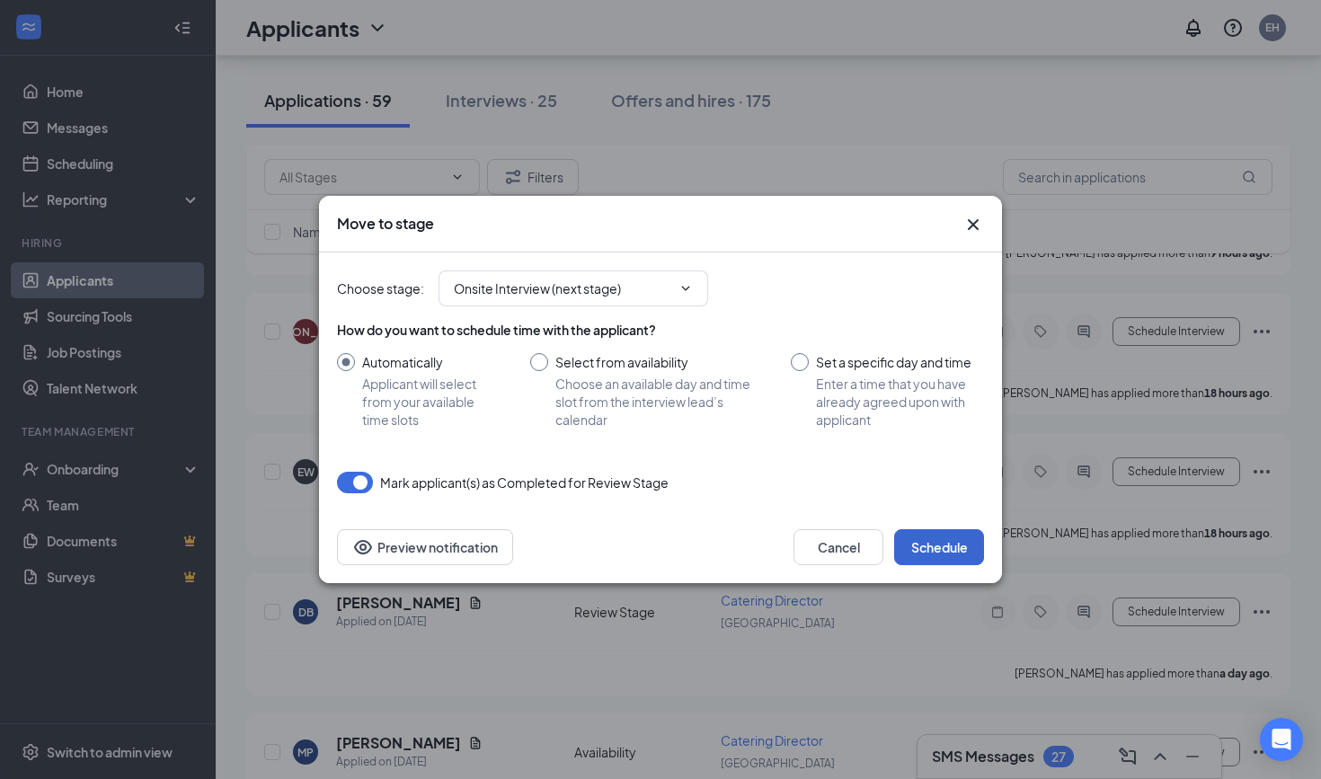
click at [946, 538] on button "Schedule" at bounding box center [939, 547] width 90 height 36
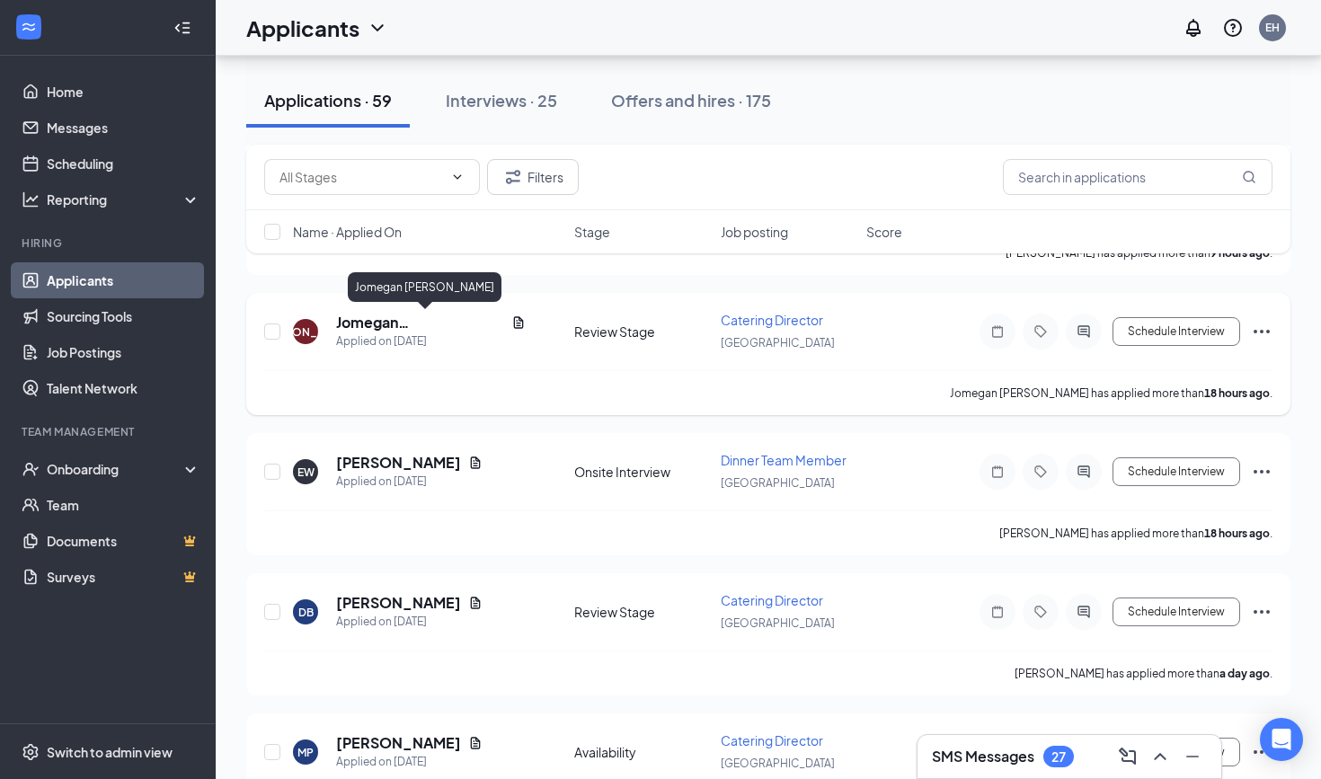
click at [439, 319] on h5 "Jomegan [PERSON_NAME]" at bounding box center [420, 323] width 168 height 20
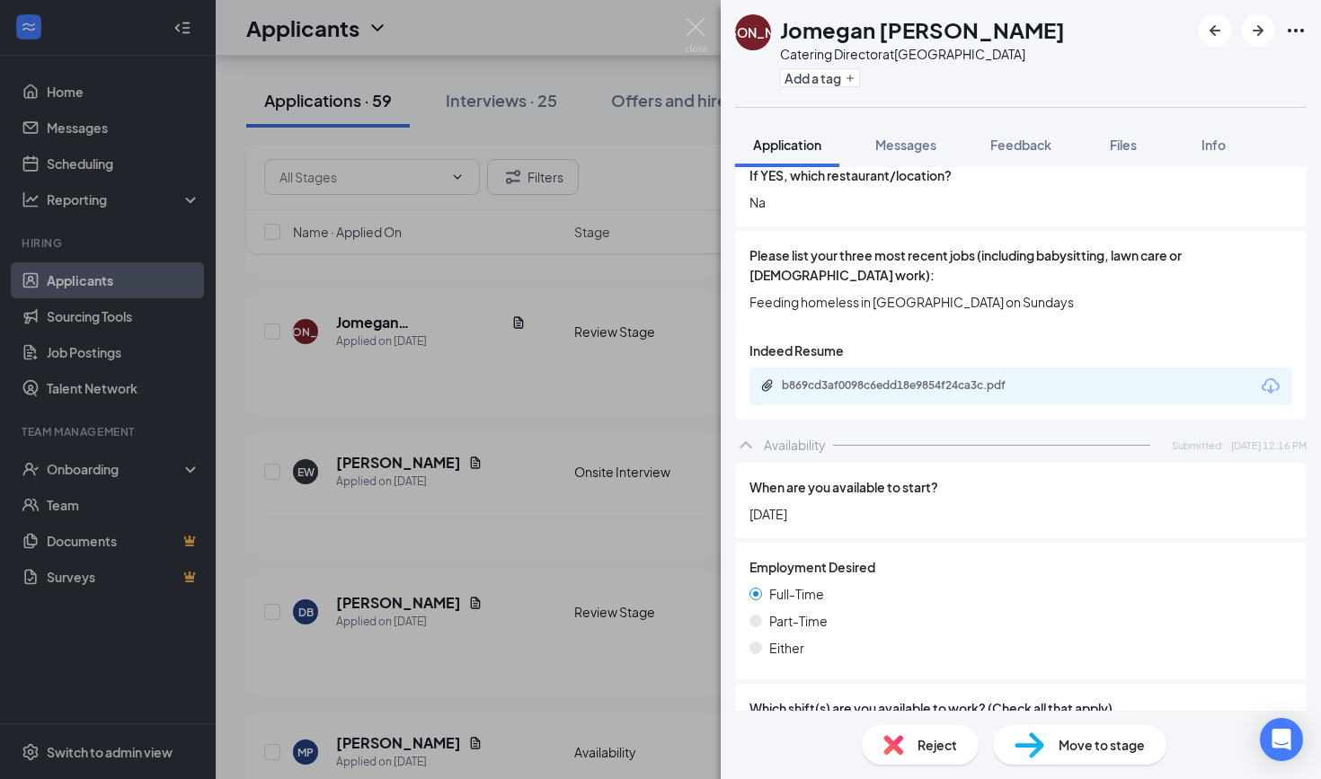
scroll to position [784, 0]
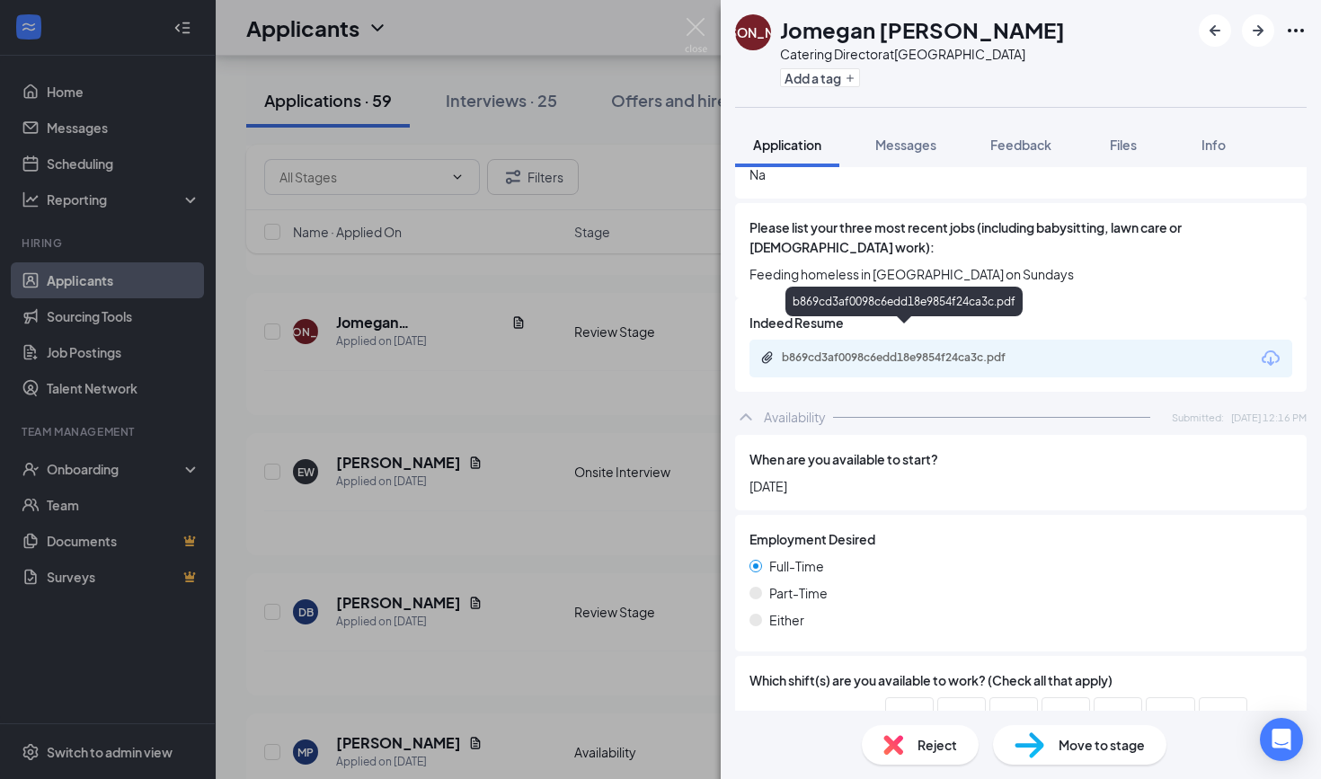
click at [947, 350] on div "b869cd3af0098c6edd18e9854f24ca3c.pdf" at bounding box center [908, 357] width 252 height 14
click at [695, 19] on img at bounding box center [696, 35] width 22 height 35
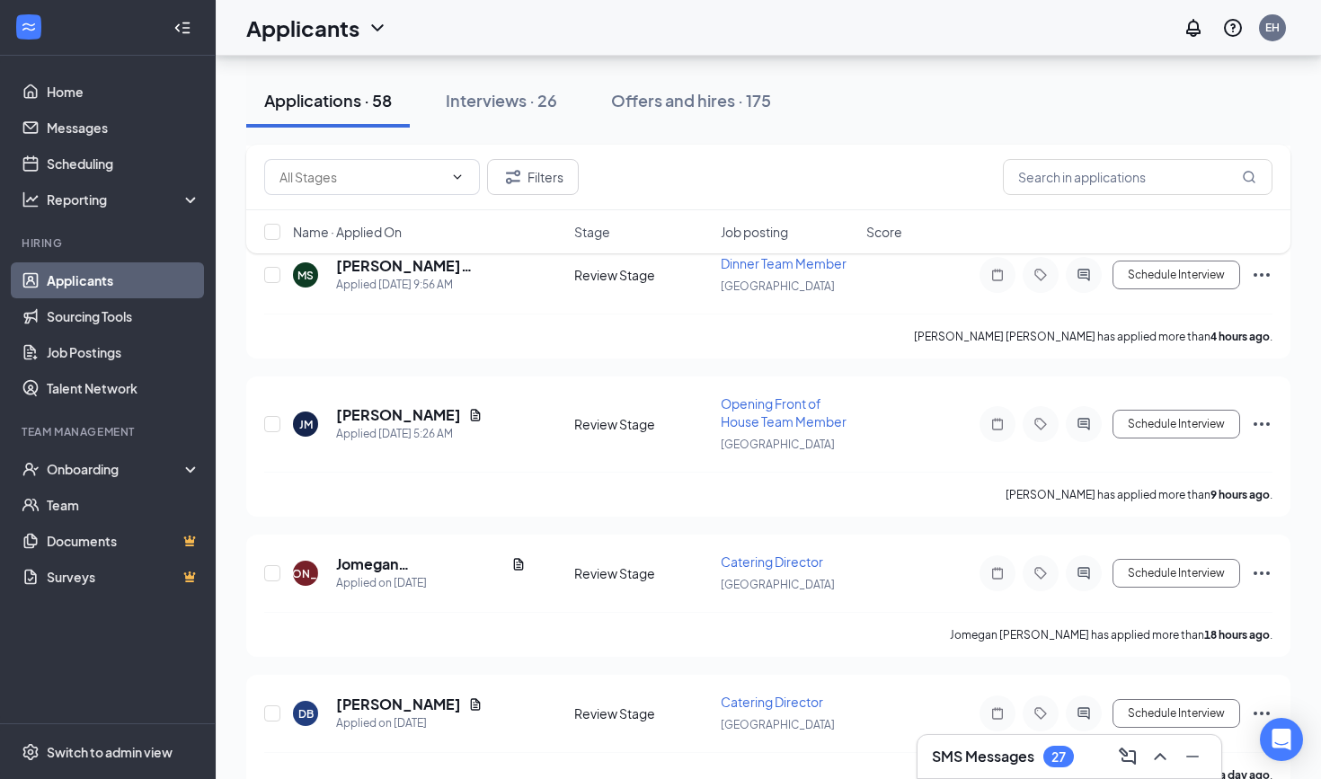
scroll to position [234, 0]
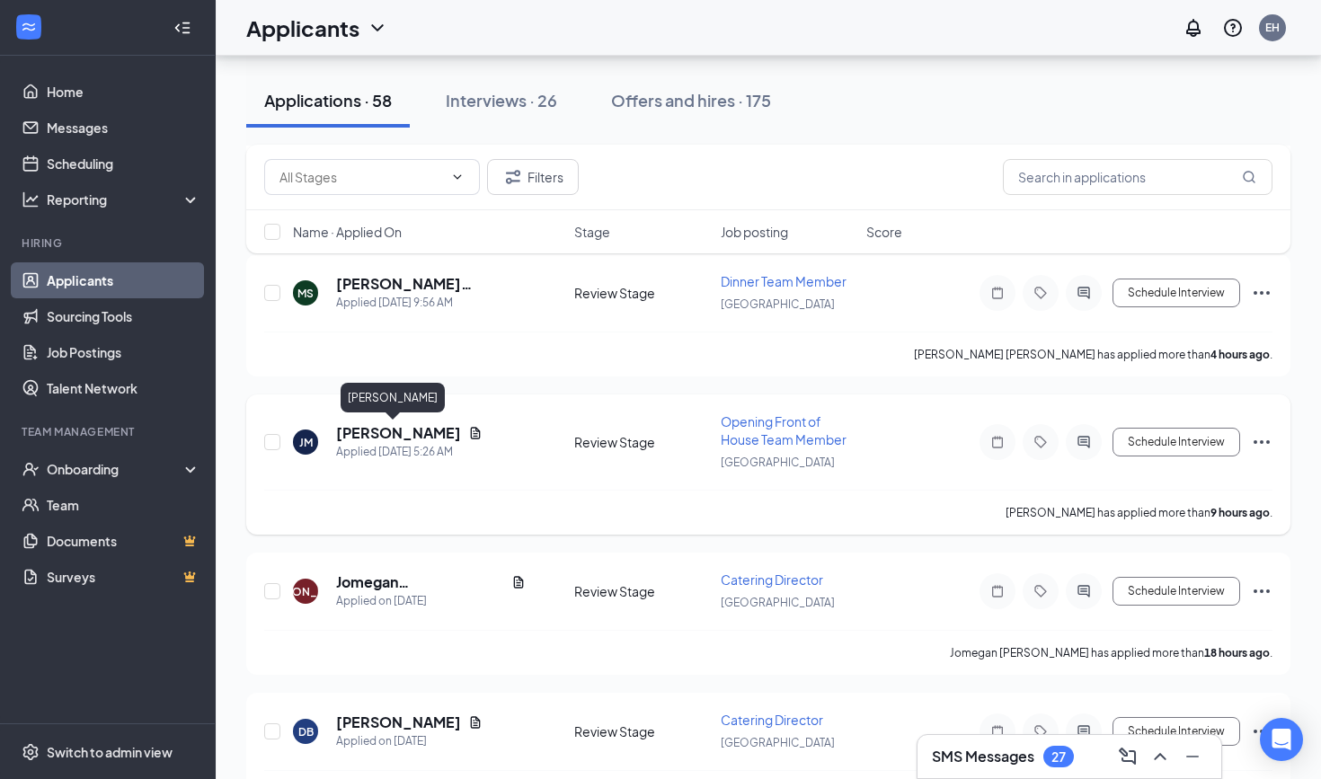
click at [403, 433] on h5 "[PERSON_NAME]" at bounding box center [398, 433] width 125 height 20
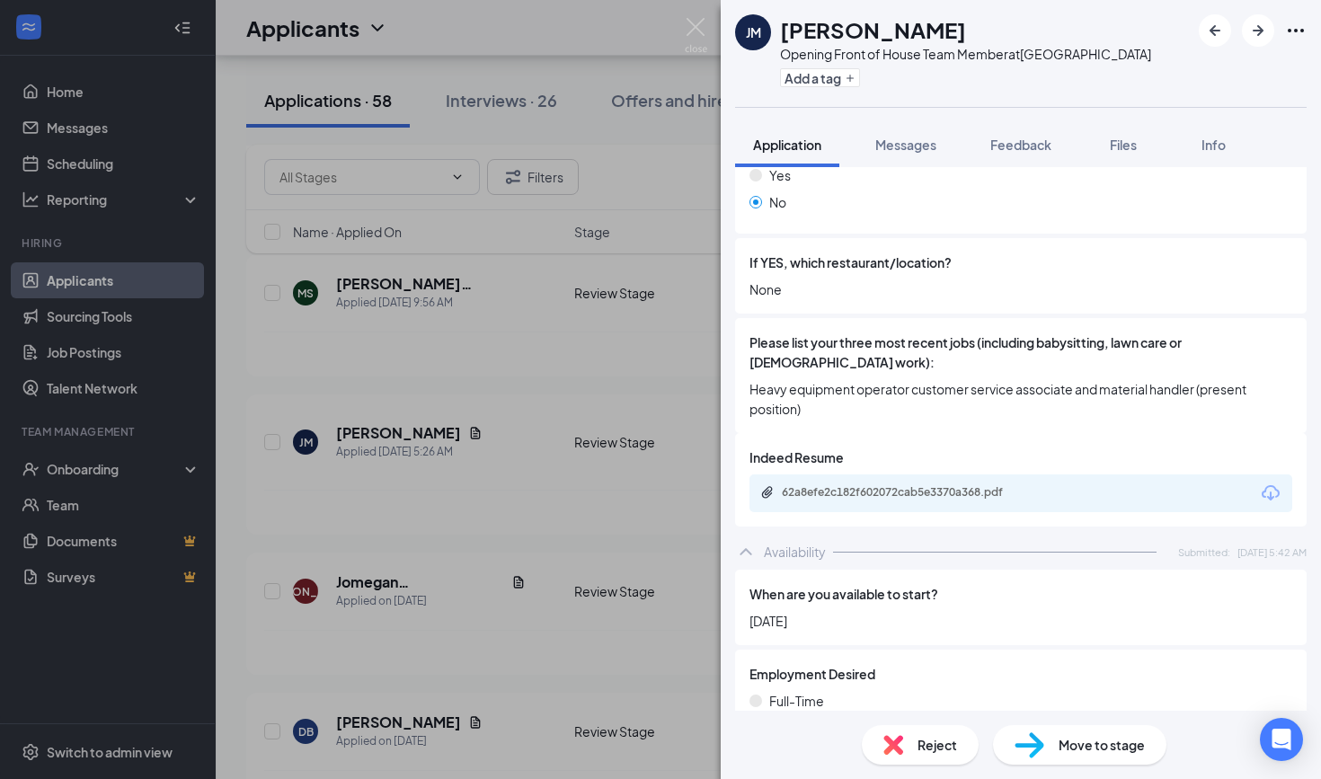
scroll to position [700, 0]
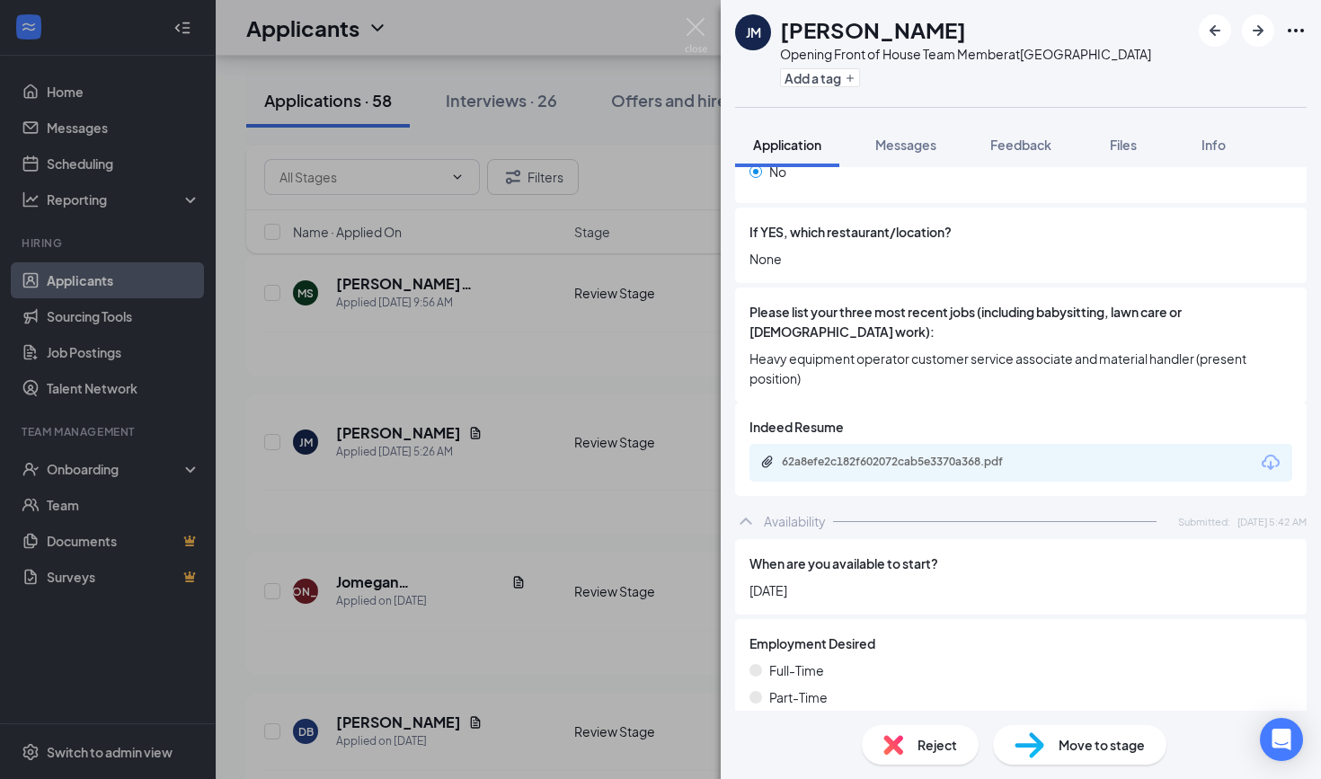
click at [876, 455] on div "62a8efe2c182f602072cab5e3370a368.pdf" at bounding box center [908, 462] width 252 height 14
click at [695, 27] on img at bounding box center [696, 35] width 22 height 35
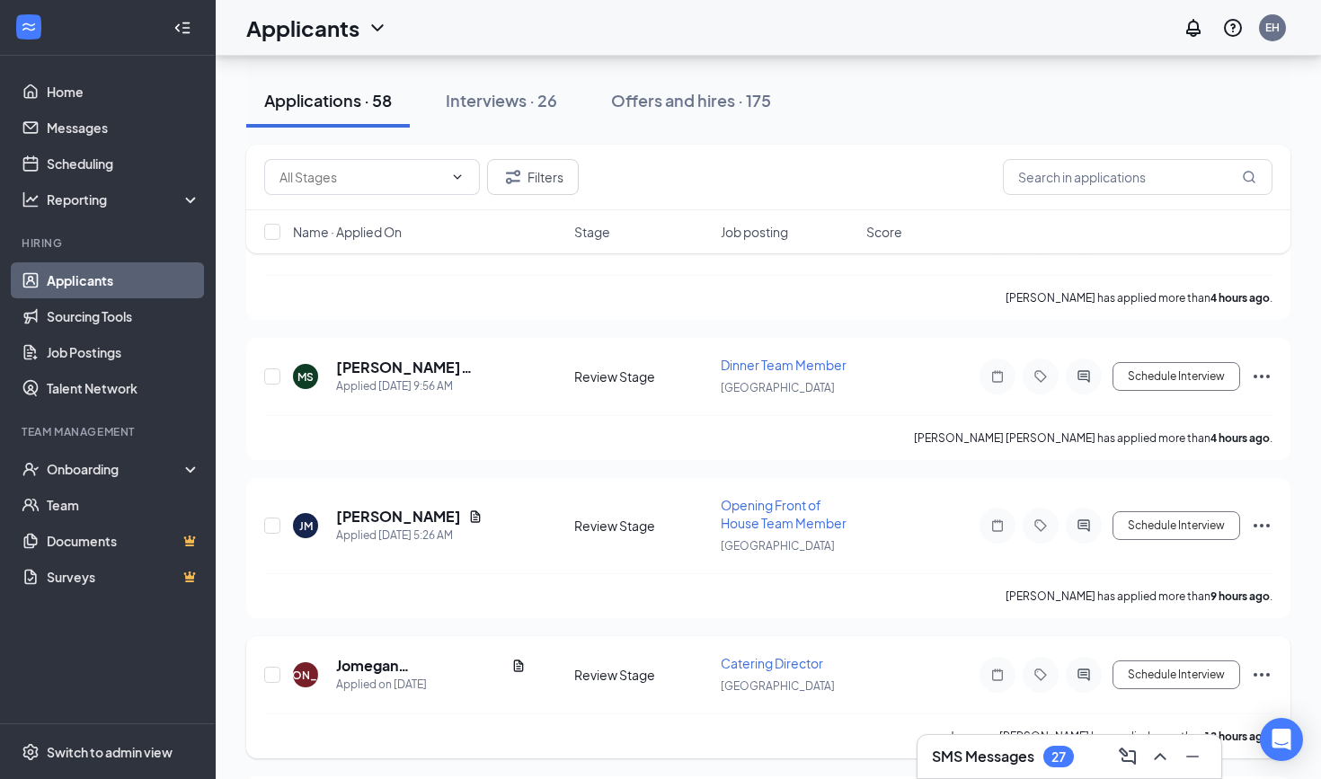
scroll to position [80, 0]
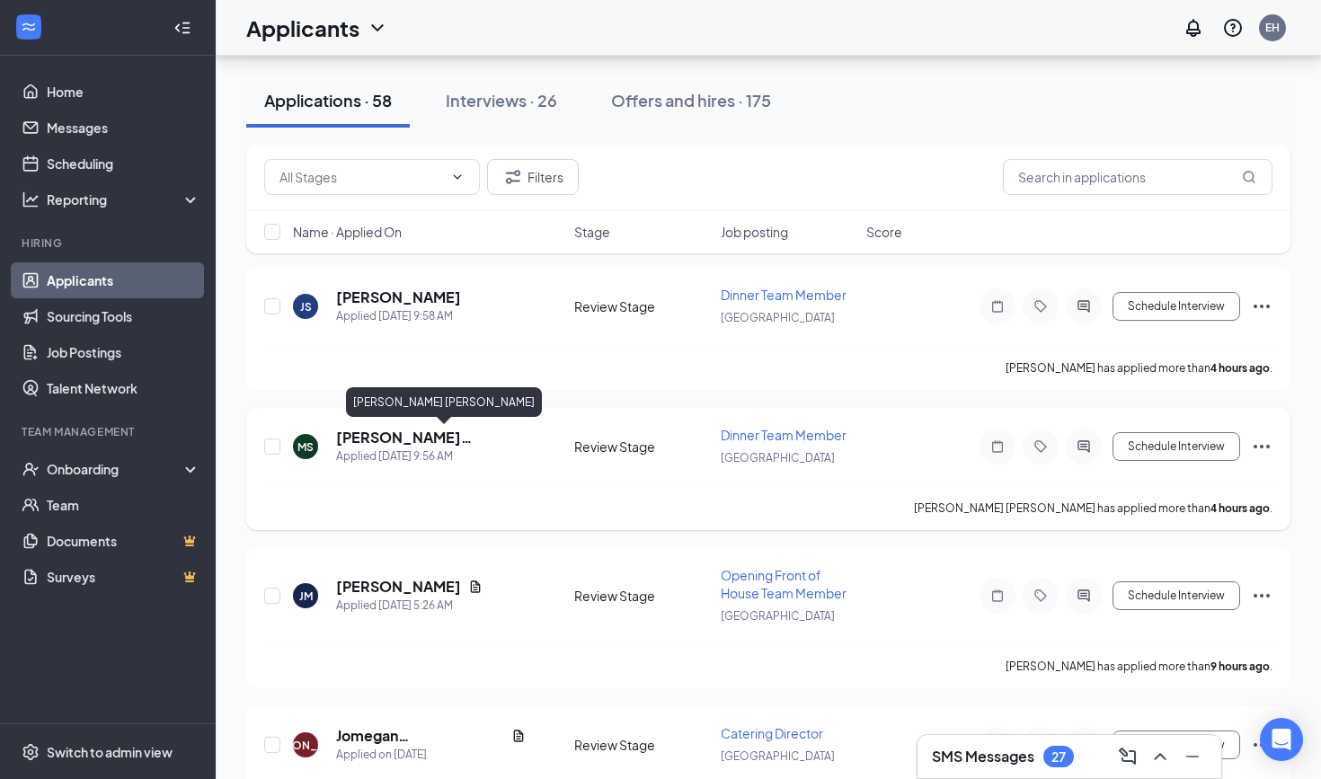
click at [446, 436] on h5 "[PERSON_NAME] [PERSON_NAME]" at bounding box center [431, 438] width 190 height 20
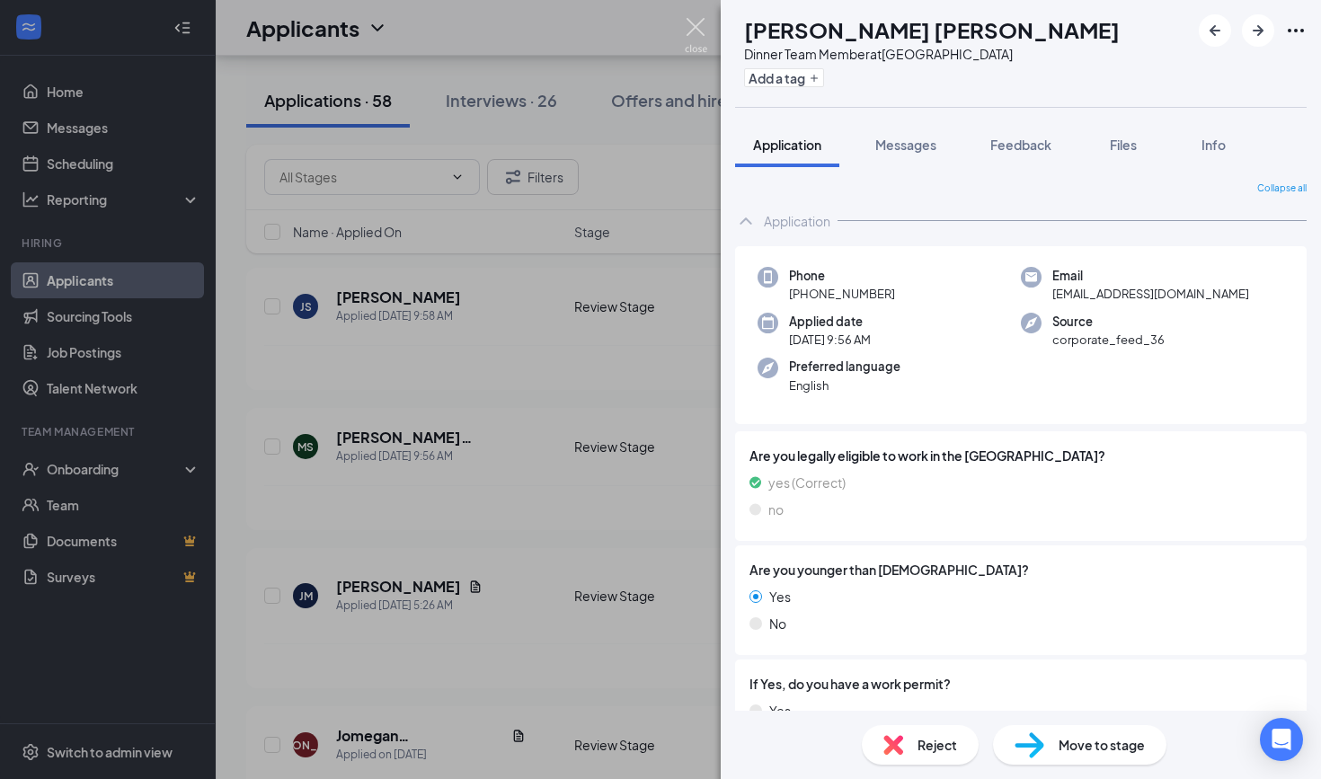
click at [695, 25] on img at bounding box center [696, 35] width 22 height 35
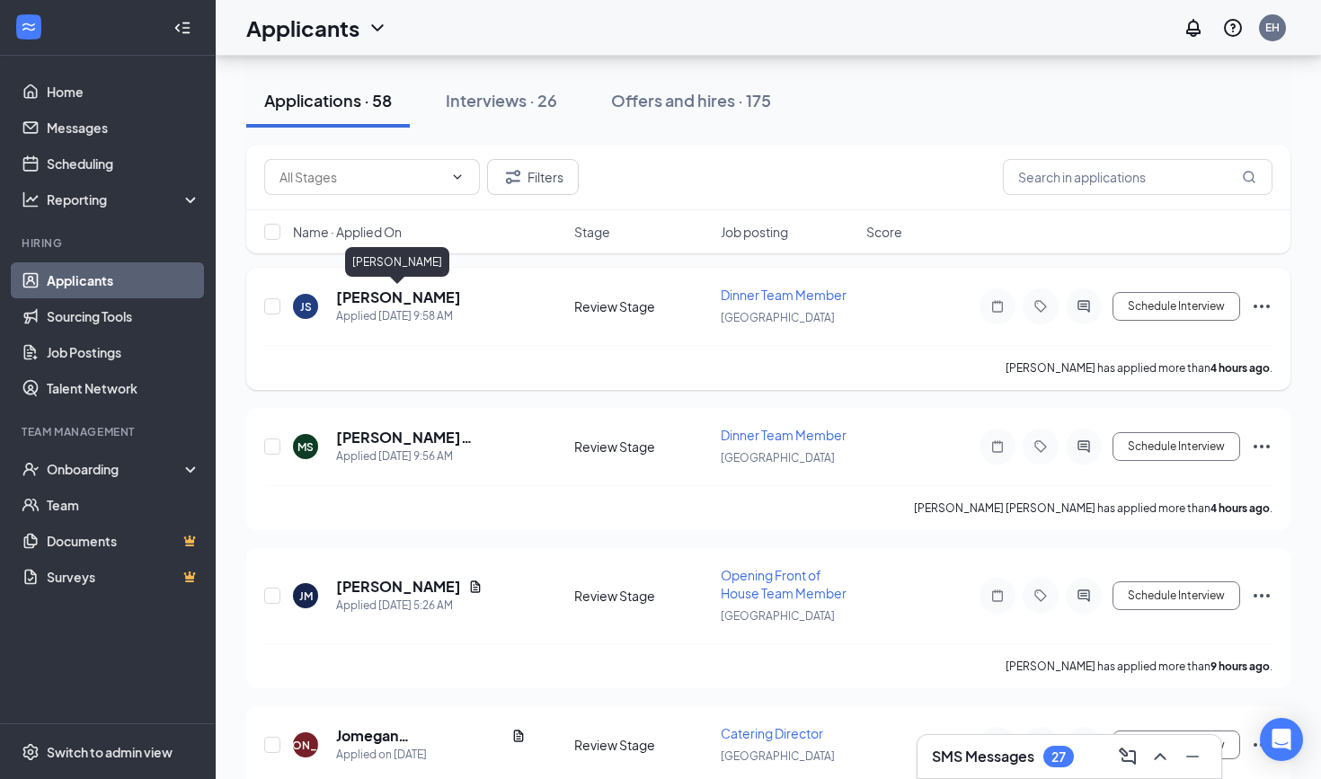
click at [421, 293] on h5 "[PERSON_NAME]" at bounding box center [398, 298] width 125 height 20
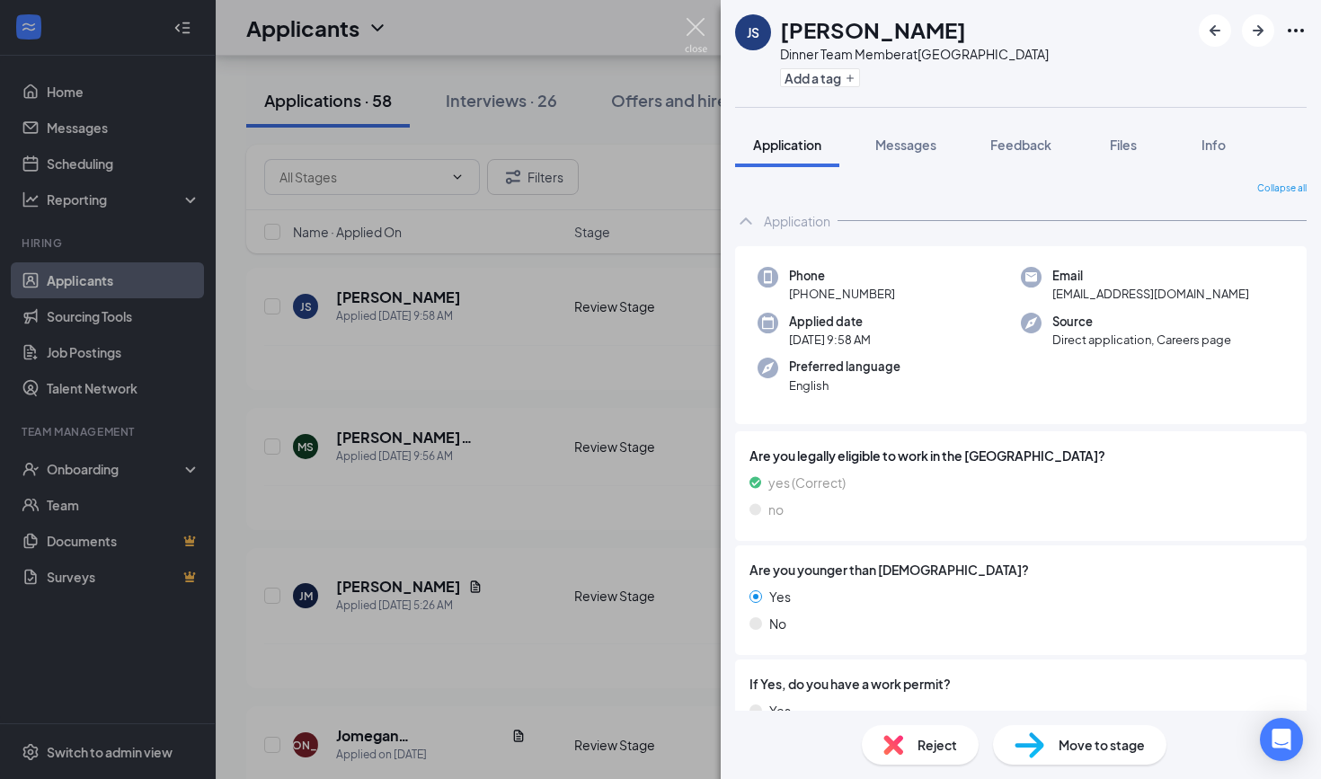
click at [702, 24] on img at bounding box center [696, 35] width 22 height 35
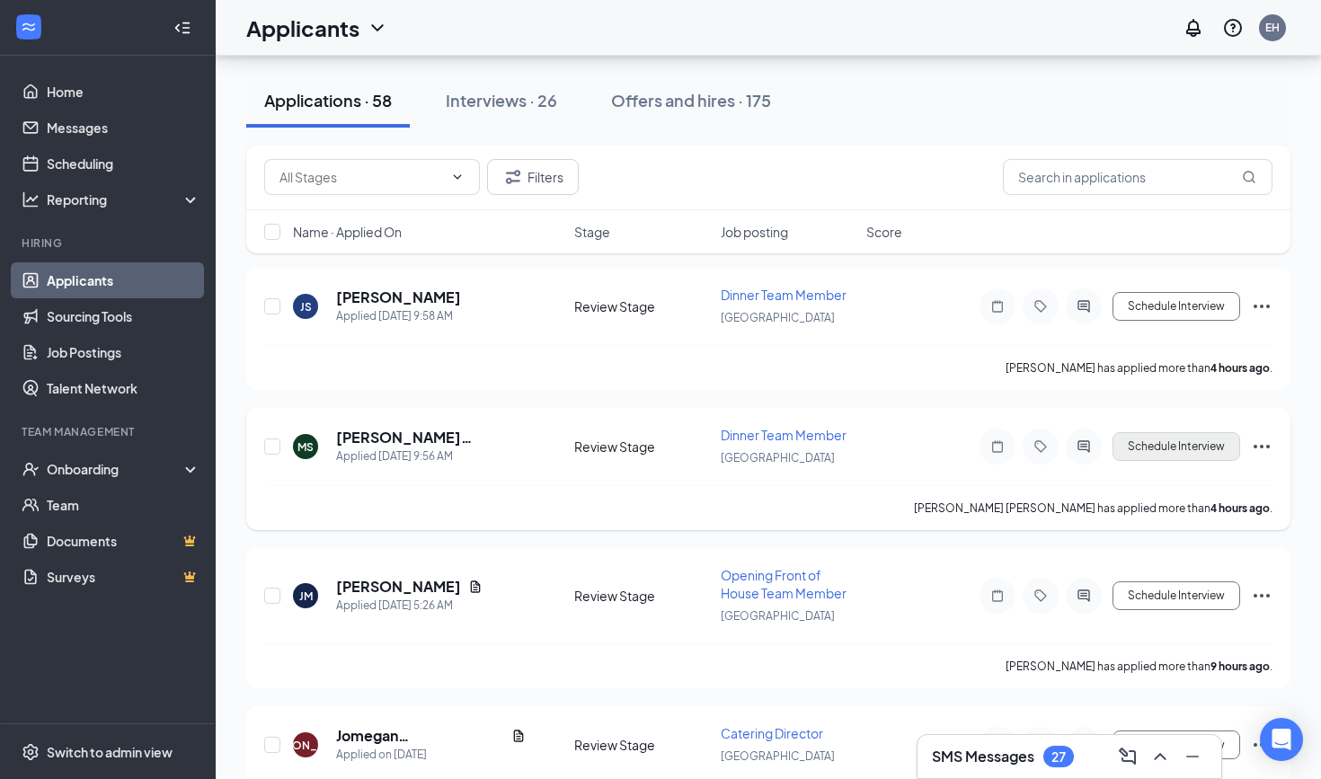
click at [1189, 443] on button "Schedule Interview" at bounding box center [1176, 446] width 128 height 29
type input "Onsite Interview (next stage)"
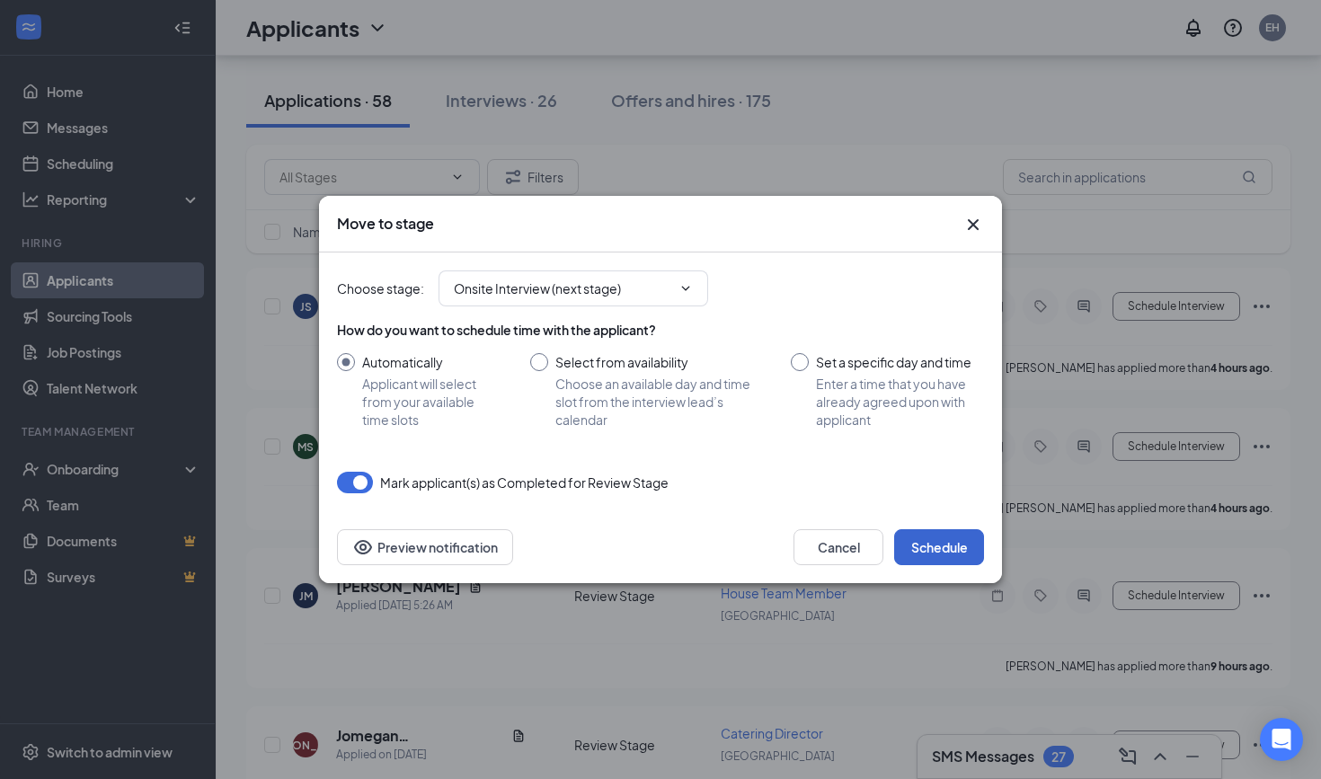
click at [956, 537] on button "Schedule" at bounding box center [939, 547] width 90 height 36
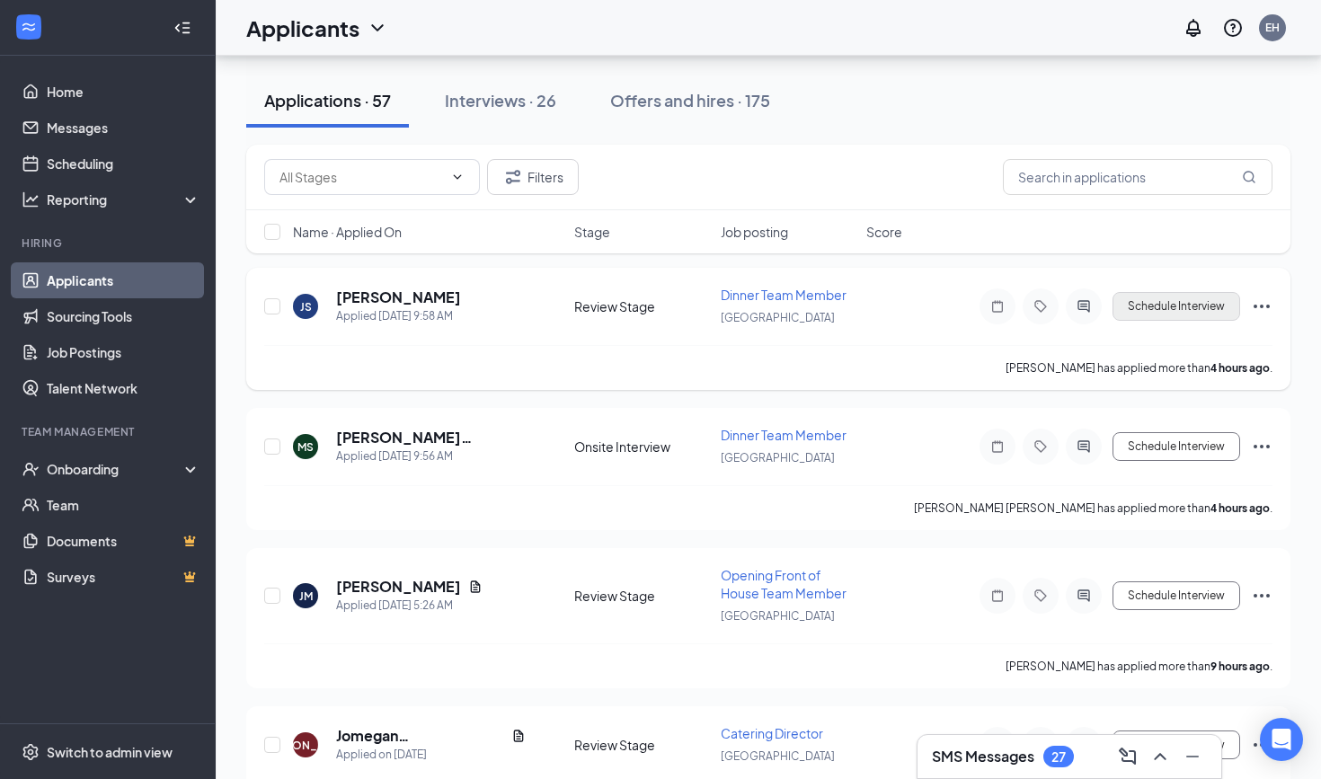
click at [1168, 302] on button "Schedule Interview" at bounding box center [1176, 306] width 128 height 29
type input "Onsite Interview (next stage)"
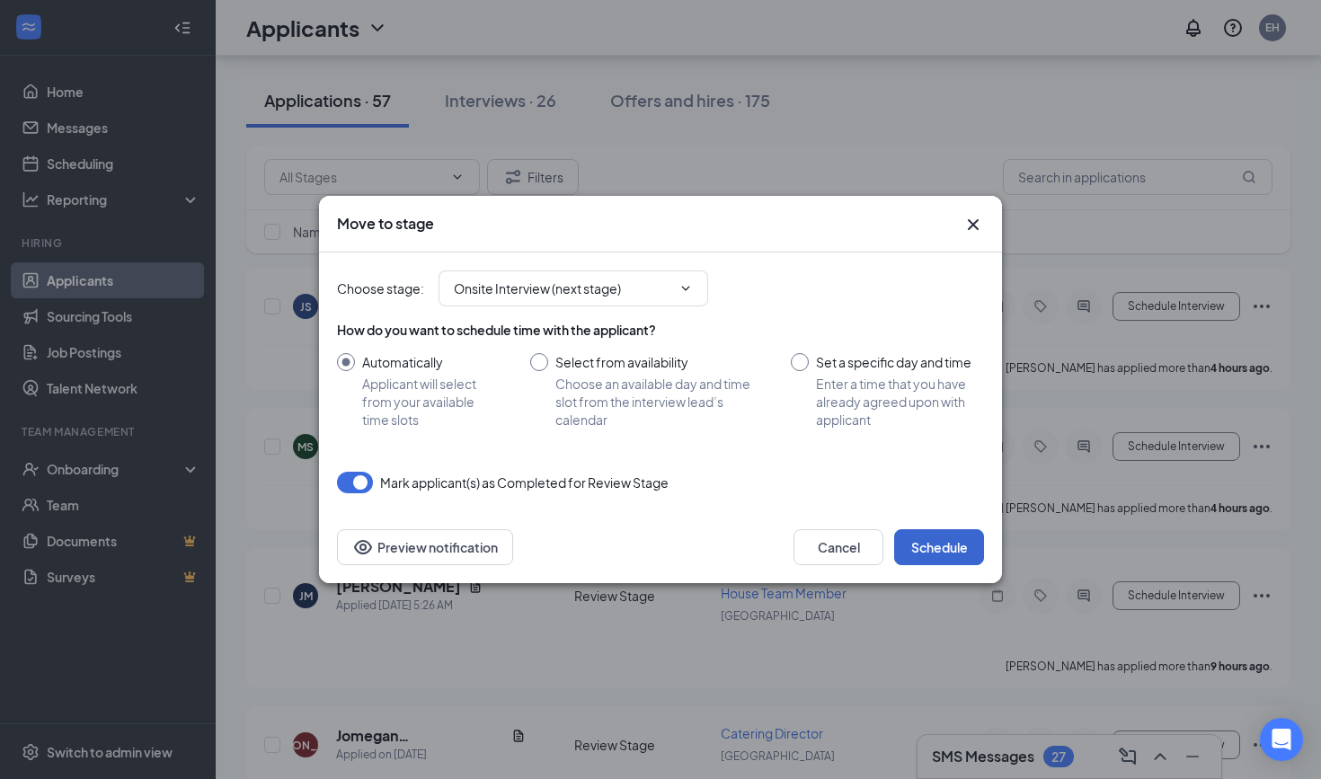
click at [937, 542] on button "Schedule" at bounding box center [939, 547] width 90 height 36
